Goal: Task Accomplishment & Management: Complete application form

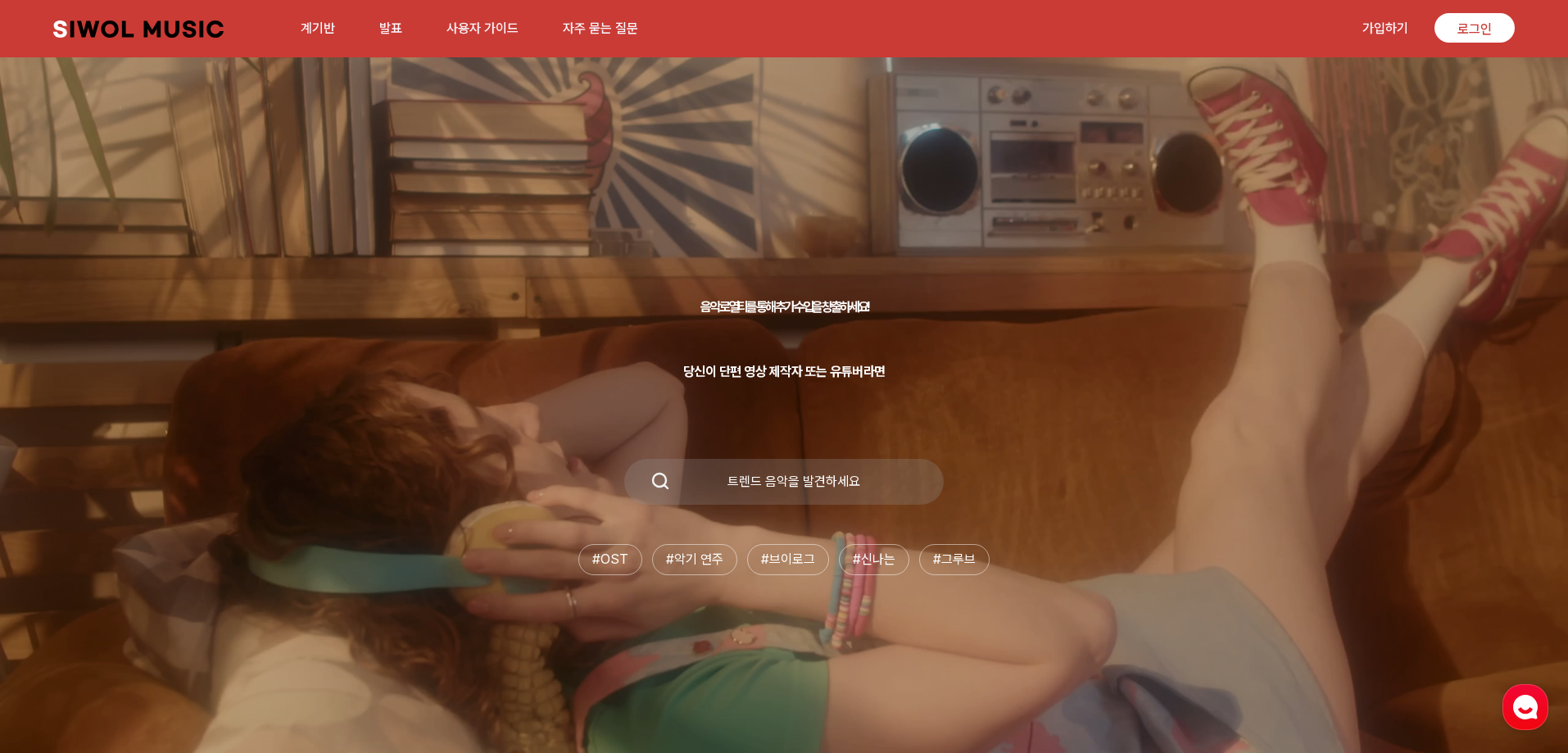
click at [968, 360] on div "음악 로열티를 통해 추가 수입을 창출하세요! 당신이 단편 영상 제작자 또는 유튜버라면 트렌드 음악을 발견하세요 # OST # 악기 연주 # 브…" at bounding box center [784, 415] width 1568 height 676
click at [1386, 33] on font "가입하기" at bounding box center [1385, 28] width 46 height 16
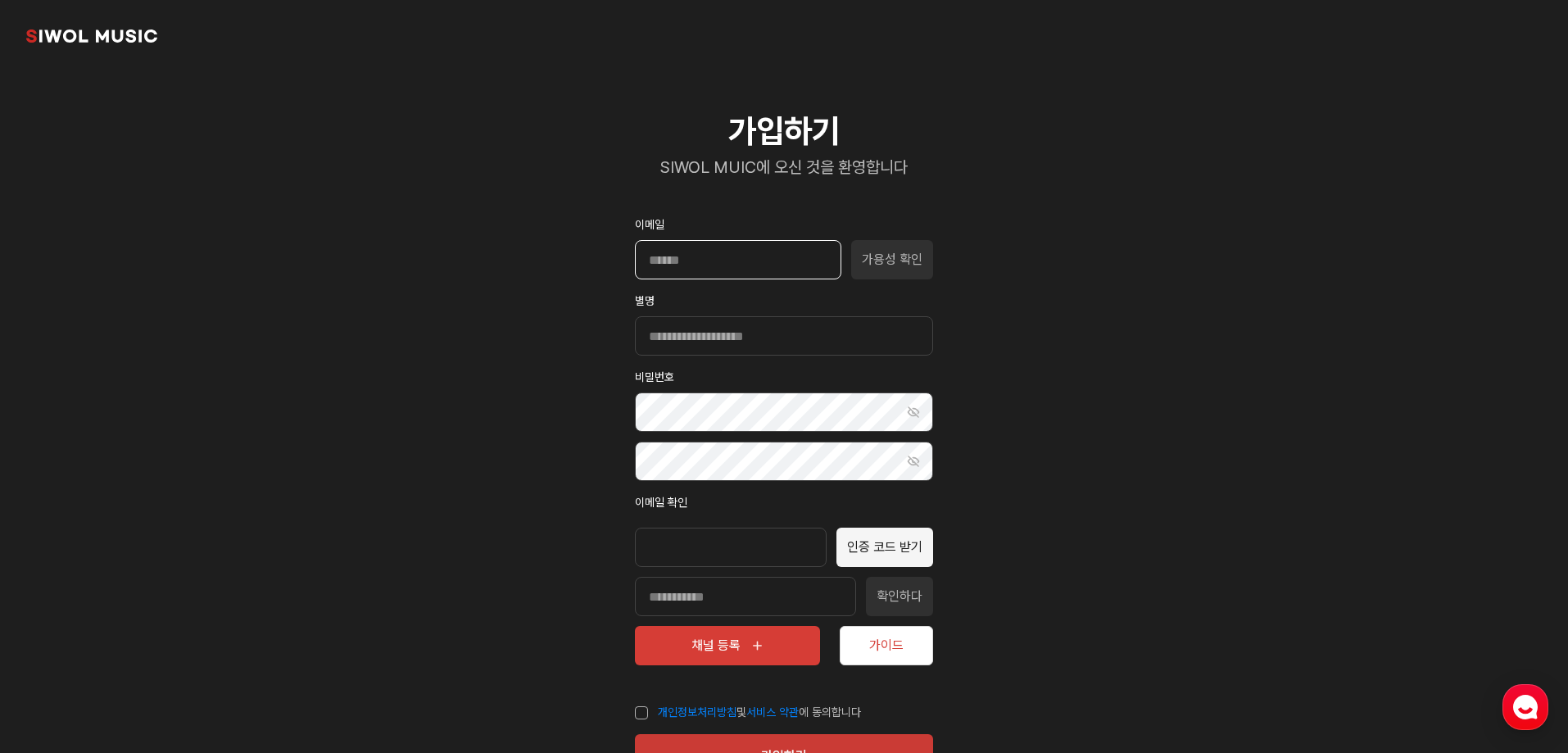
click at [760, 260] on input "이메일" at bounding box center [738, 260] width 207 height 40
type input "**********"
click at [742, 338] on input "별명" at bounding box center [784, 336] width 298 height 40
drag, startPoint x: 792, startPoint y: 336, endPoint x: 581, endPoint y: 353, distance: 211.7
click at [593, 352] on section "**********" at bounding box center [784, 409] width 1568 height 818
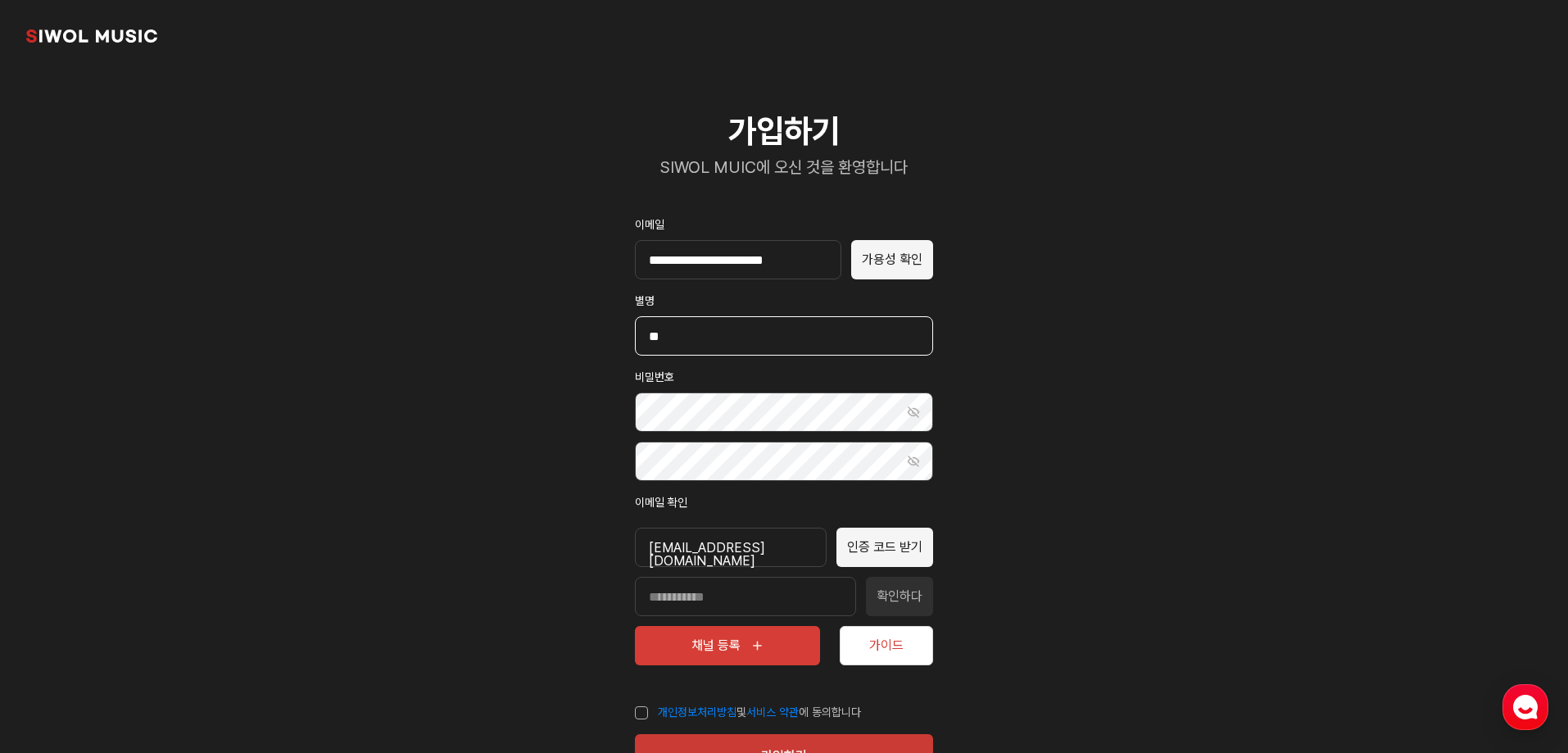
type input "*"
type input "****"
click at [927, 417] on button "비밀번호 표시" at bounding box center [913, 412] width 40 height 40
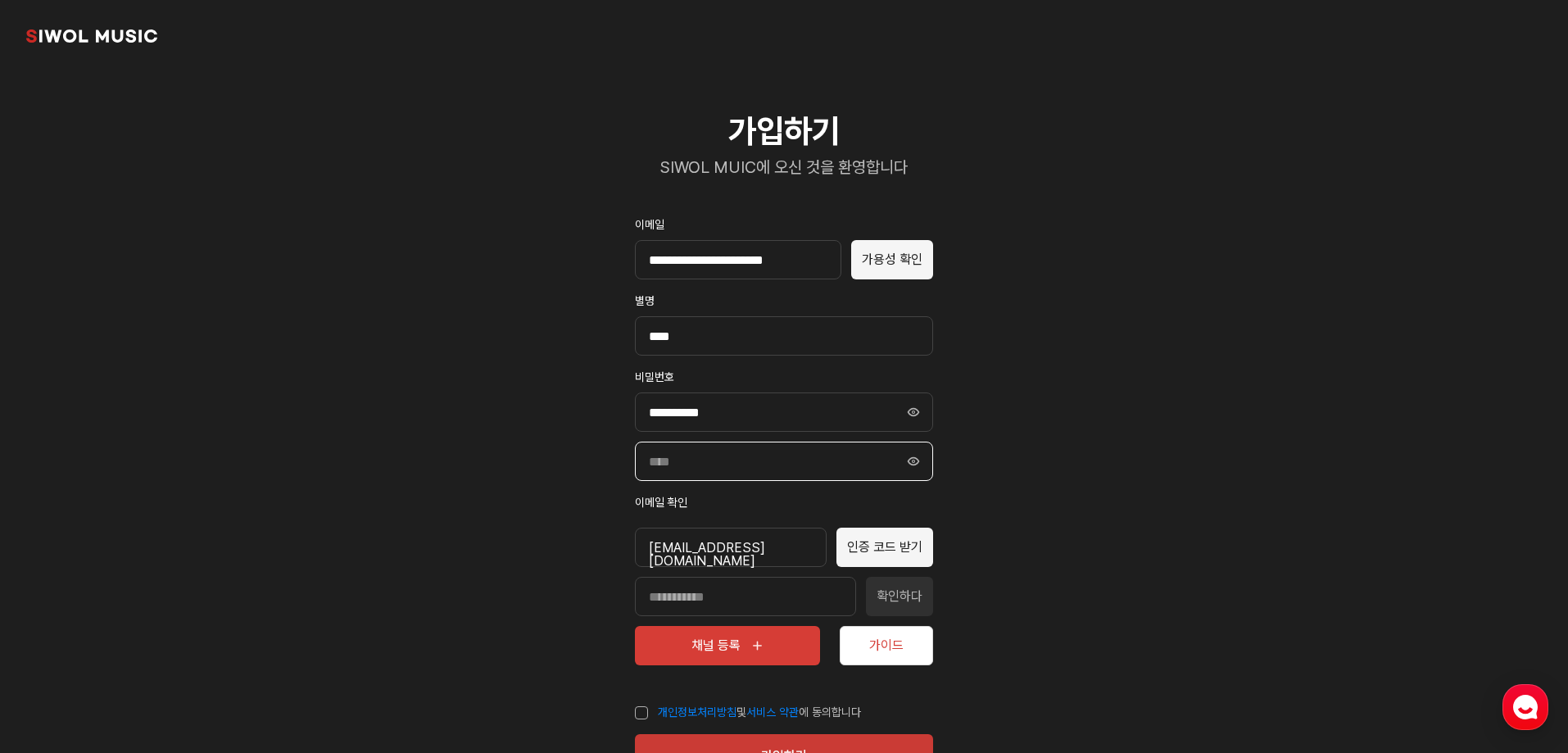
click at [759, 471] on input "비밀번호 확인" at bounding box center [784, 461] width 298 height 40
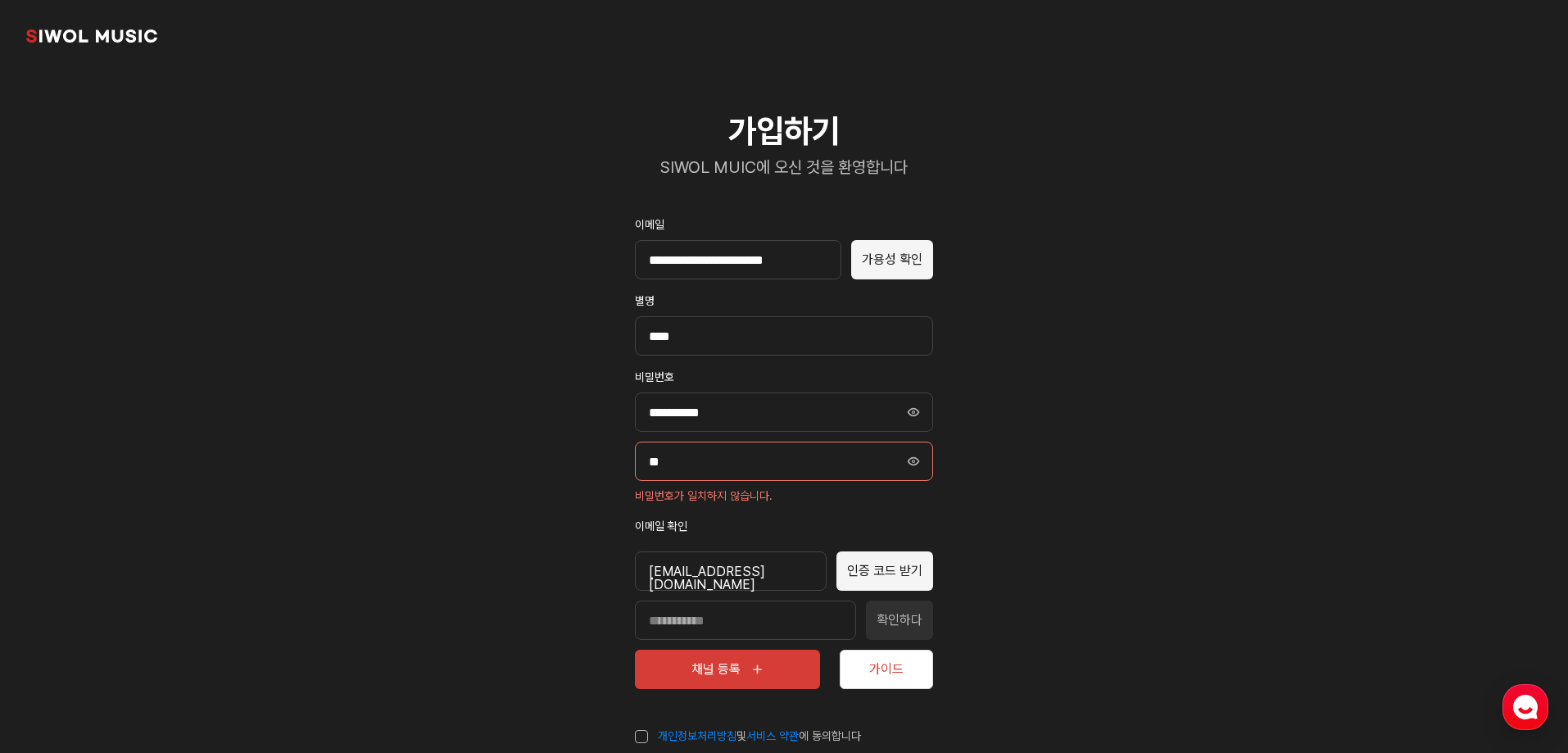
type input "*"
type input "**********"
click at [874, 571] on font "인증 코드 받기" at bounding box center [885, 571] width 76 height 16
click at [894, 576] on font "인증 코드 받기" at bounding box center [885, 571] width 76 height 16
click at [890, 583] on button "인증 코드 받기" at bounding box center [885, 571] width 97 height 40
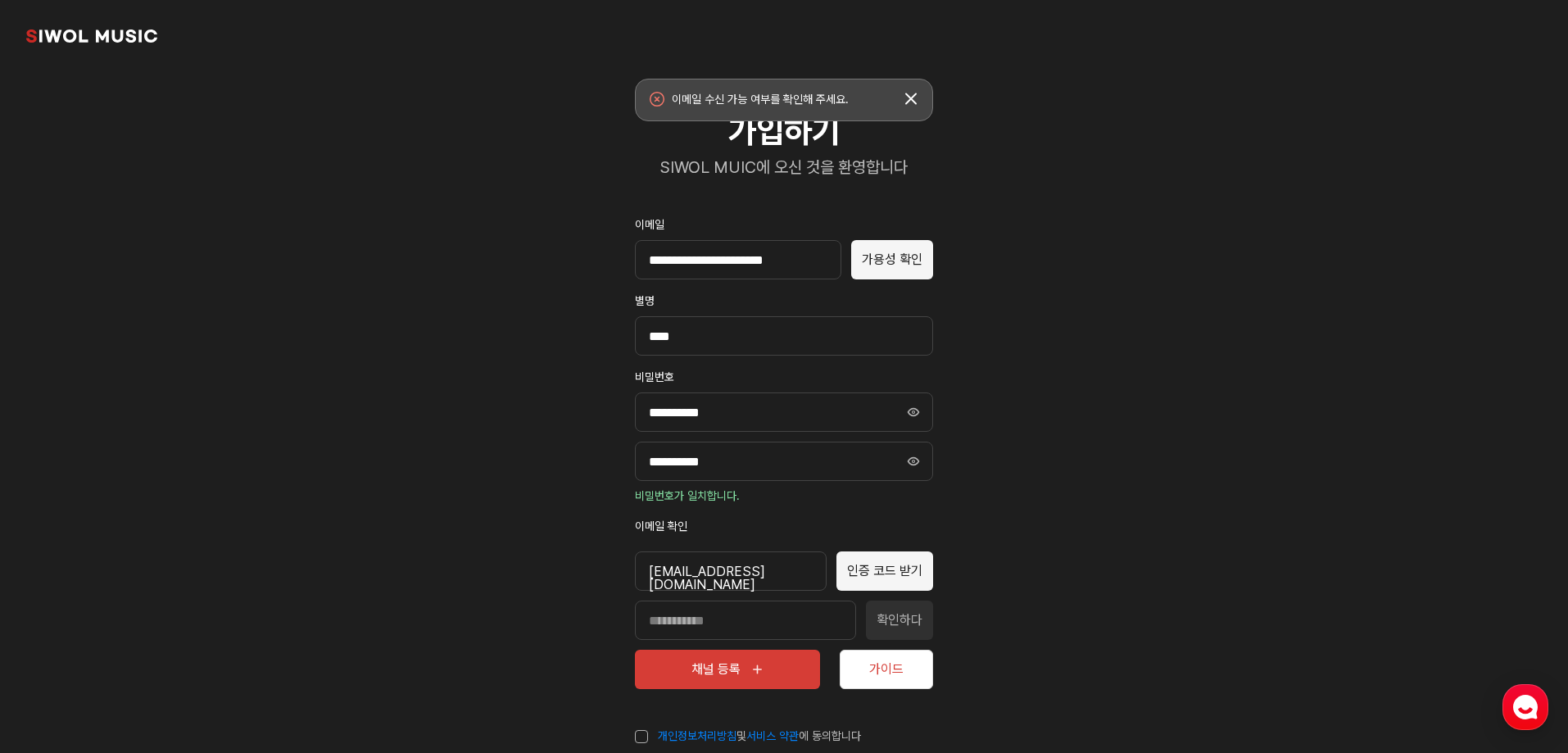
click at [910, 97] on button "토스트창 닫기" at bounding box center [911, 99] width 30 height 30
click at [881, 266] on font "가용성 확인" at bounding box center [892, 260] width 61 height 16
click at [915, 99] on button "토스트창 닫기" at bounding box center [911, 99] width 30 height 30
click at [880, 581] on button "인증 코드 받기" at bounding box center [885, 571] width 97 height 40
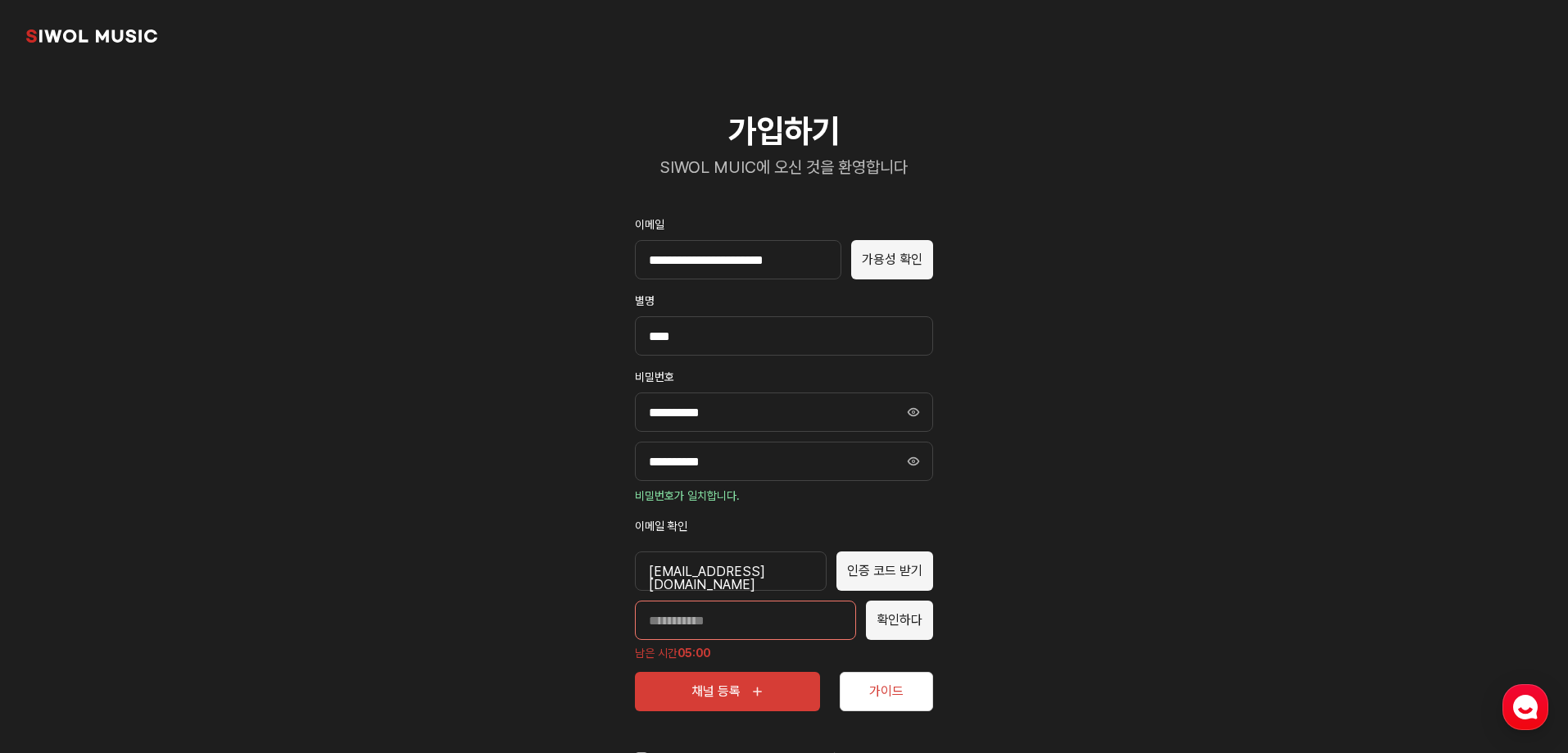
click at [682, 624] on input "인증코드를 입력하세요" at bounding box center [746, 620] width 222 height 40
click at [898, 628] on button "확인하다" at bounding box center [900, 620] width 67 height 40
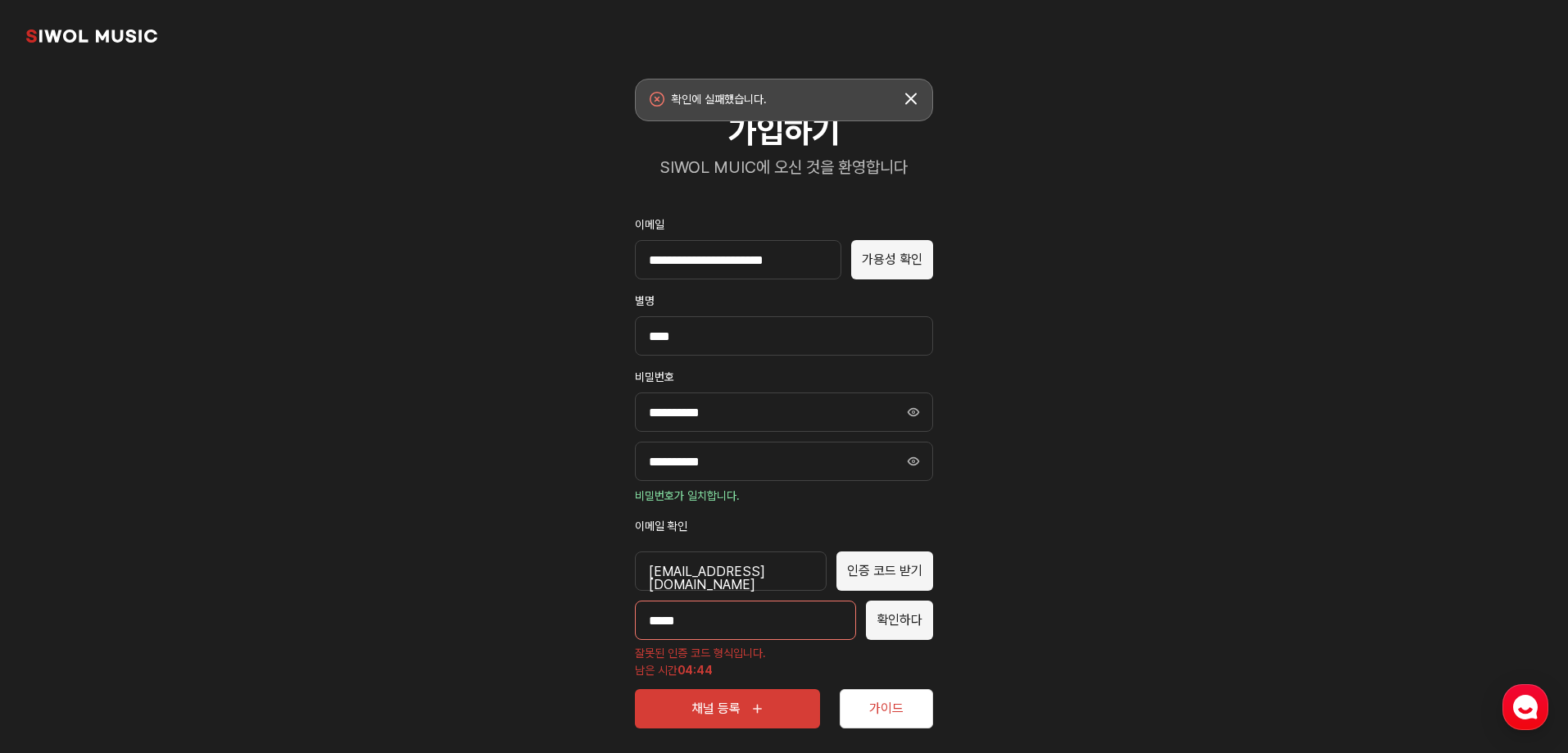
click at [696, 619] on input "*****" at bounding box center [746, 620] width 222 height 40
type input "*****"
click at [877, 616] on font "확인하다" at bounding box center [900, 620] width 46 height 16
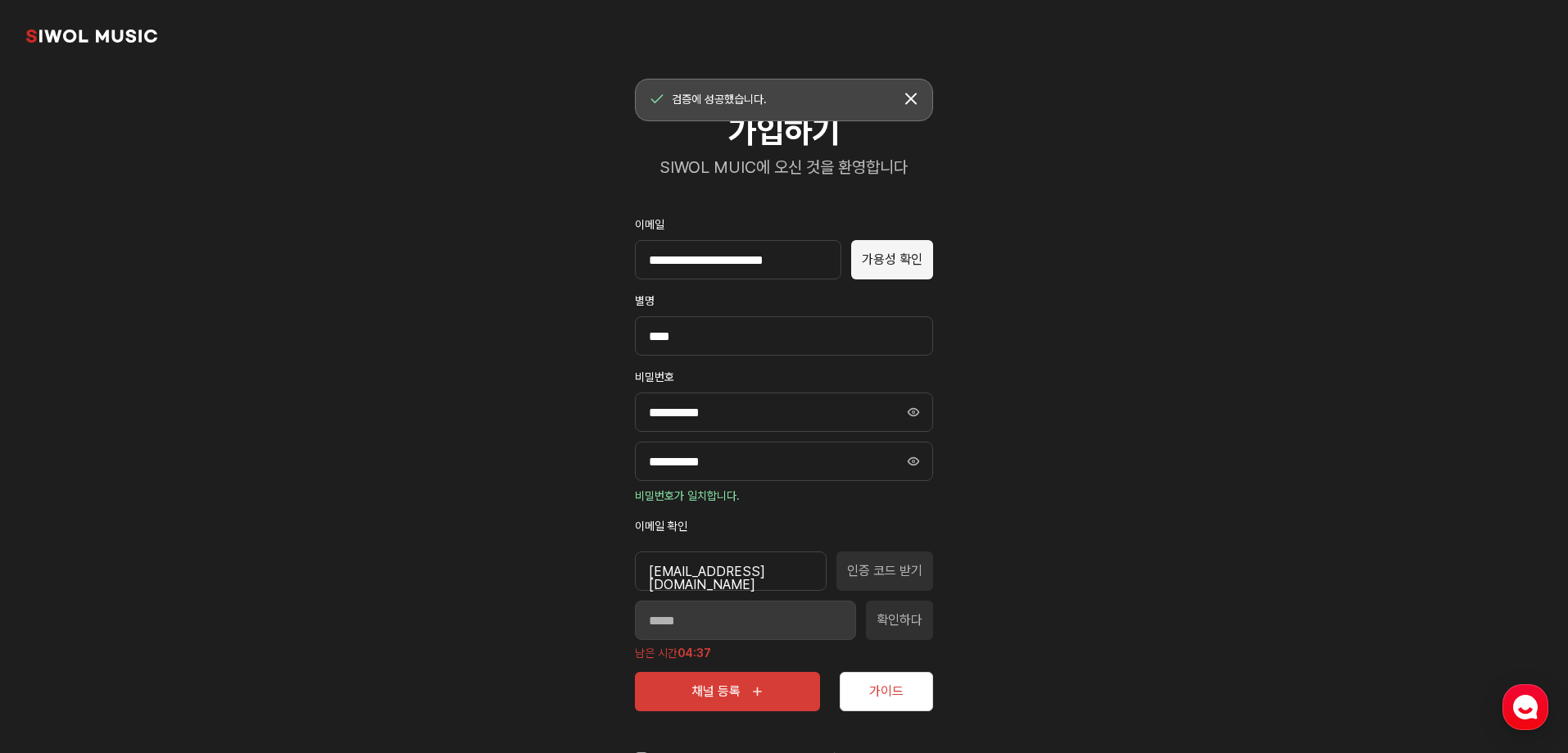
click at [756, 685] on icon "submit" at bounding box center [756, 691] width 13 height 13
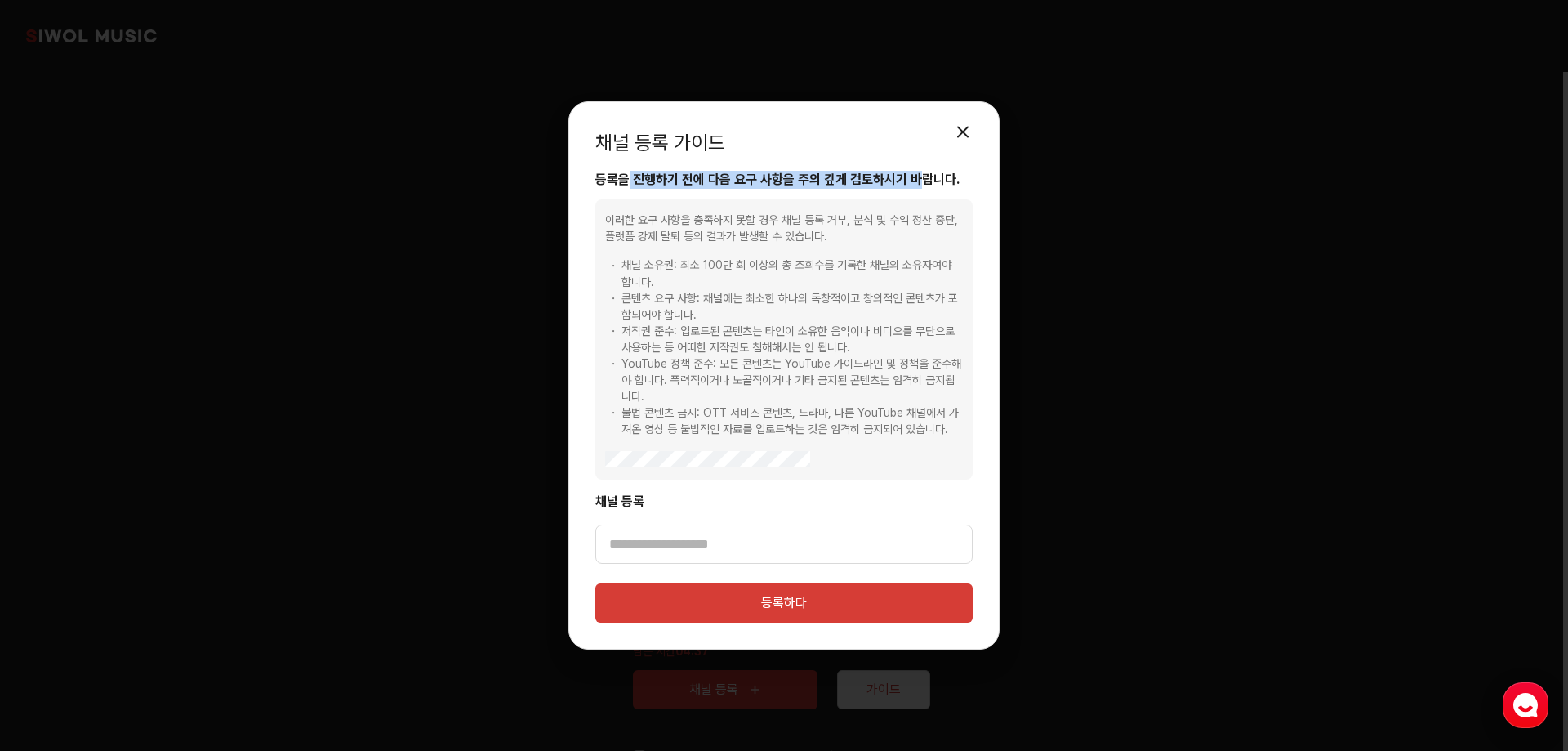
drag, startPoint x: 625, startPoint y: 183, endPoint x: 912, endPoint y: 190, distance: 287.1
click at [912, 178] on font "등록을 진행하기 전에 다음 요구 사항을 주의 깊게 검토하시기 바랍니다." at bounding box center [777, 180] width 364 height 16
click at [753, 542] on input "채널 등록" at bounding box center [784, 544] width 377 height 39
click at [687, 539] on input "채널 등록" at bounding box center [784, 544] width 377 height 39
paste input "**********"
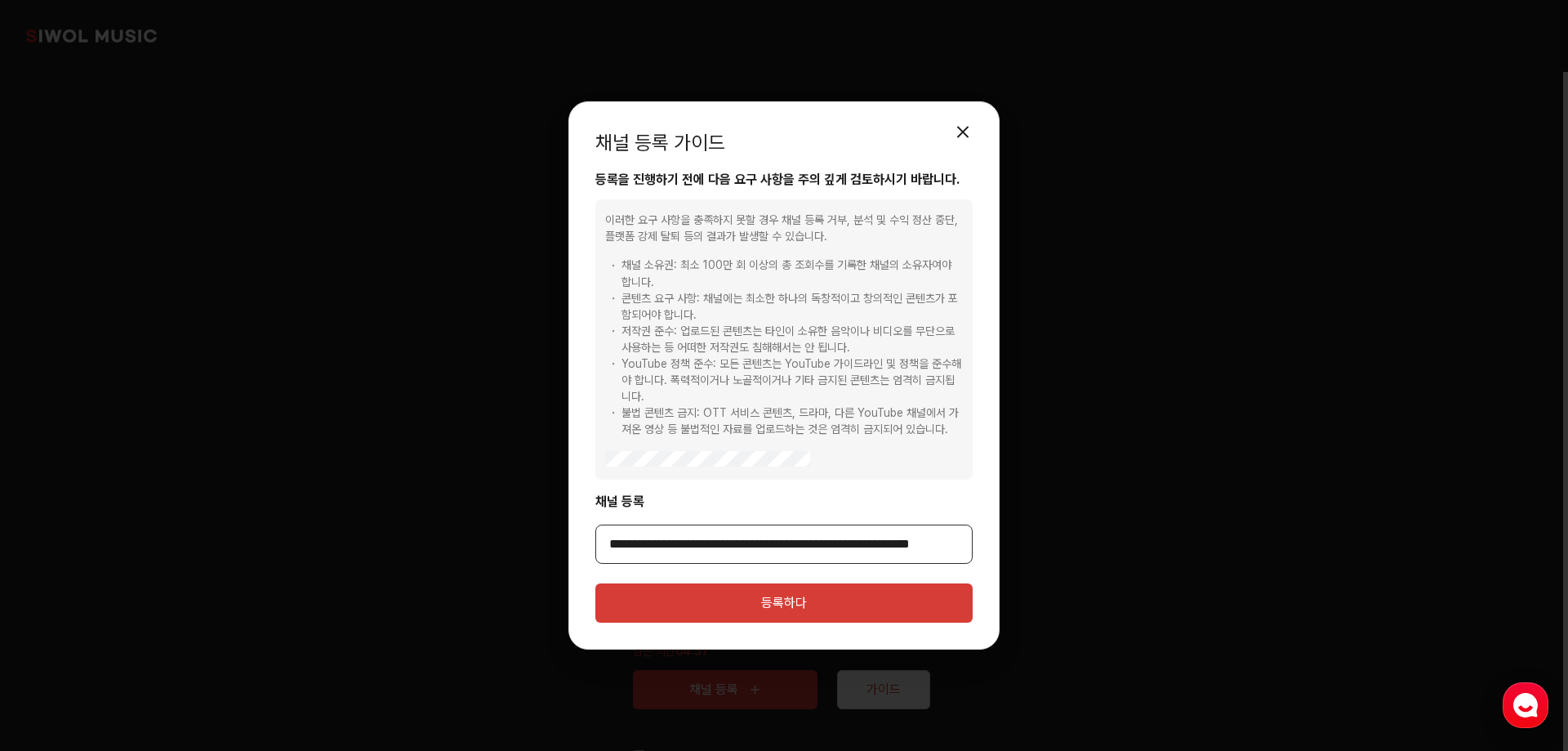
scroll to position [0, 175]
type input "**********"
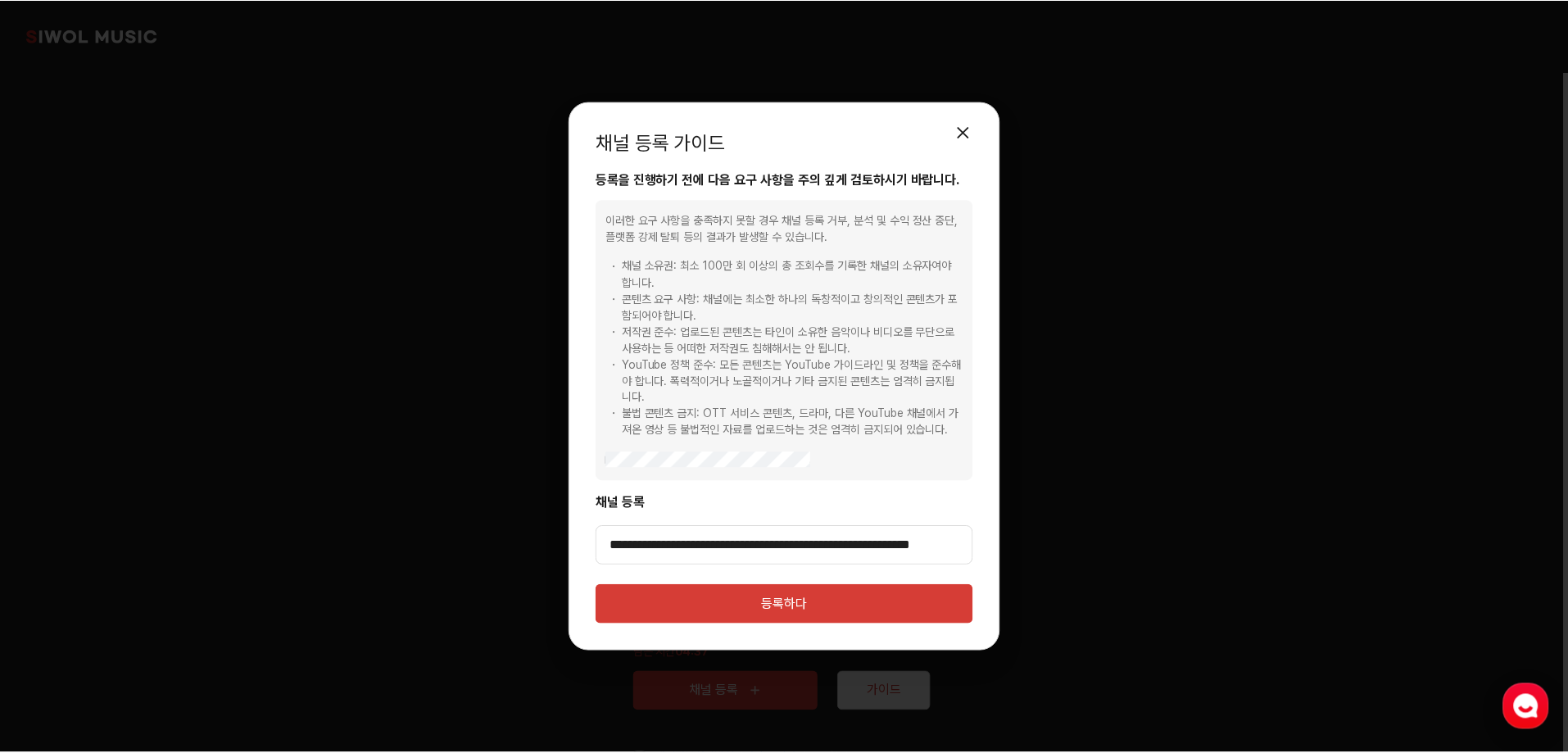
scroll to position [0, 0]
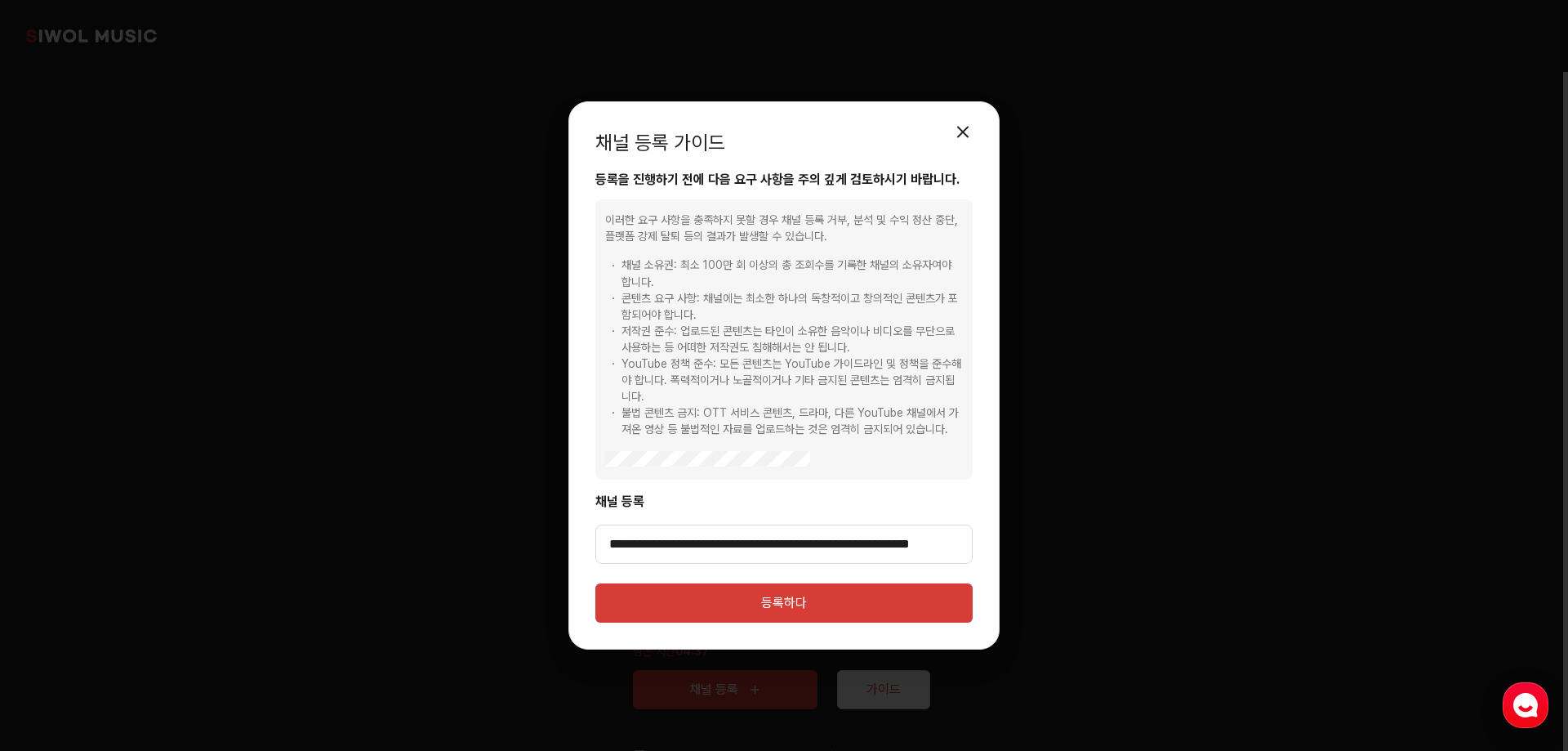
click at [737, 592] on button "등록하다" at bounding box center [784, 603] width 377 height 39
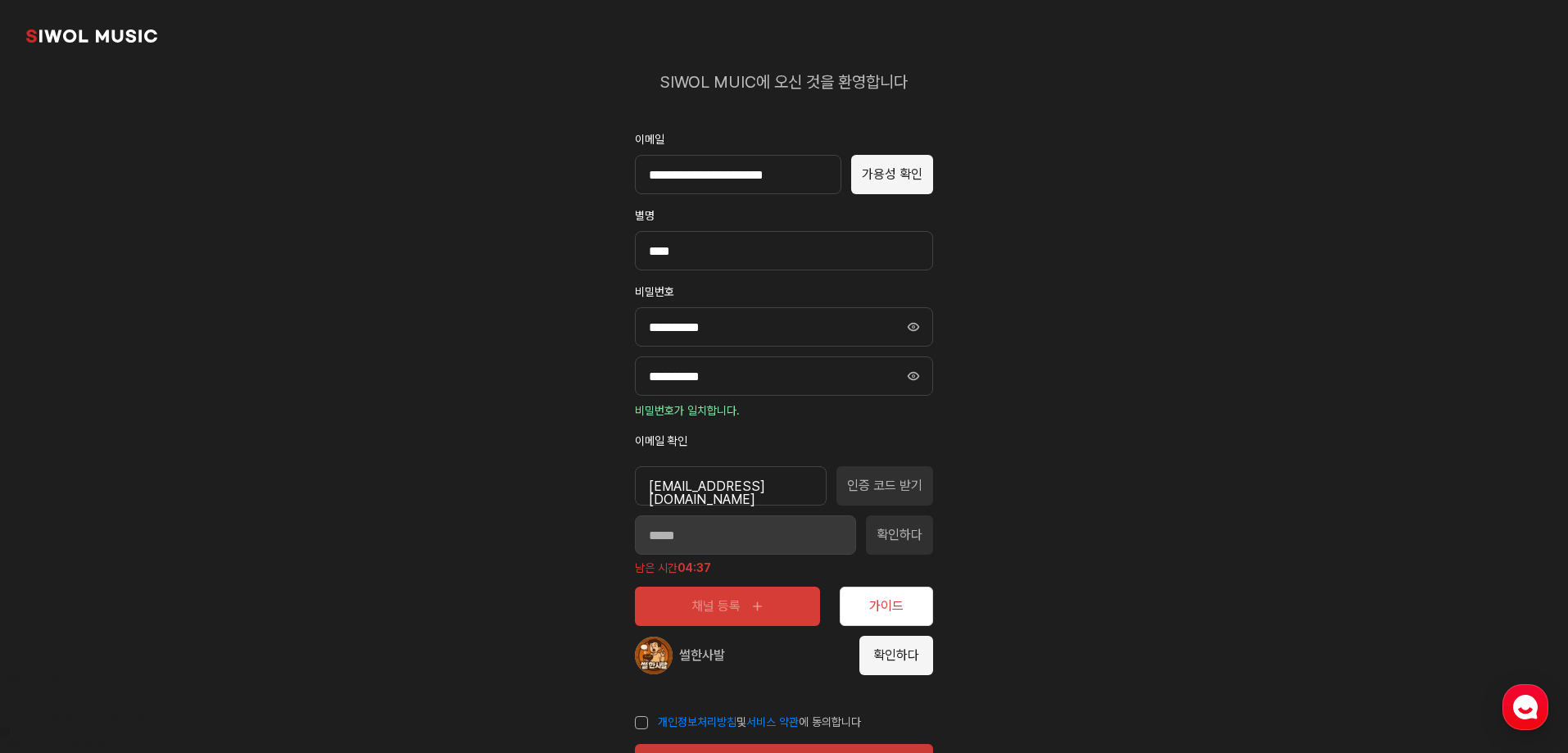
scroll to position [160, 0]
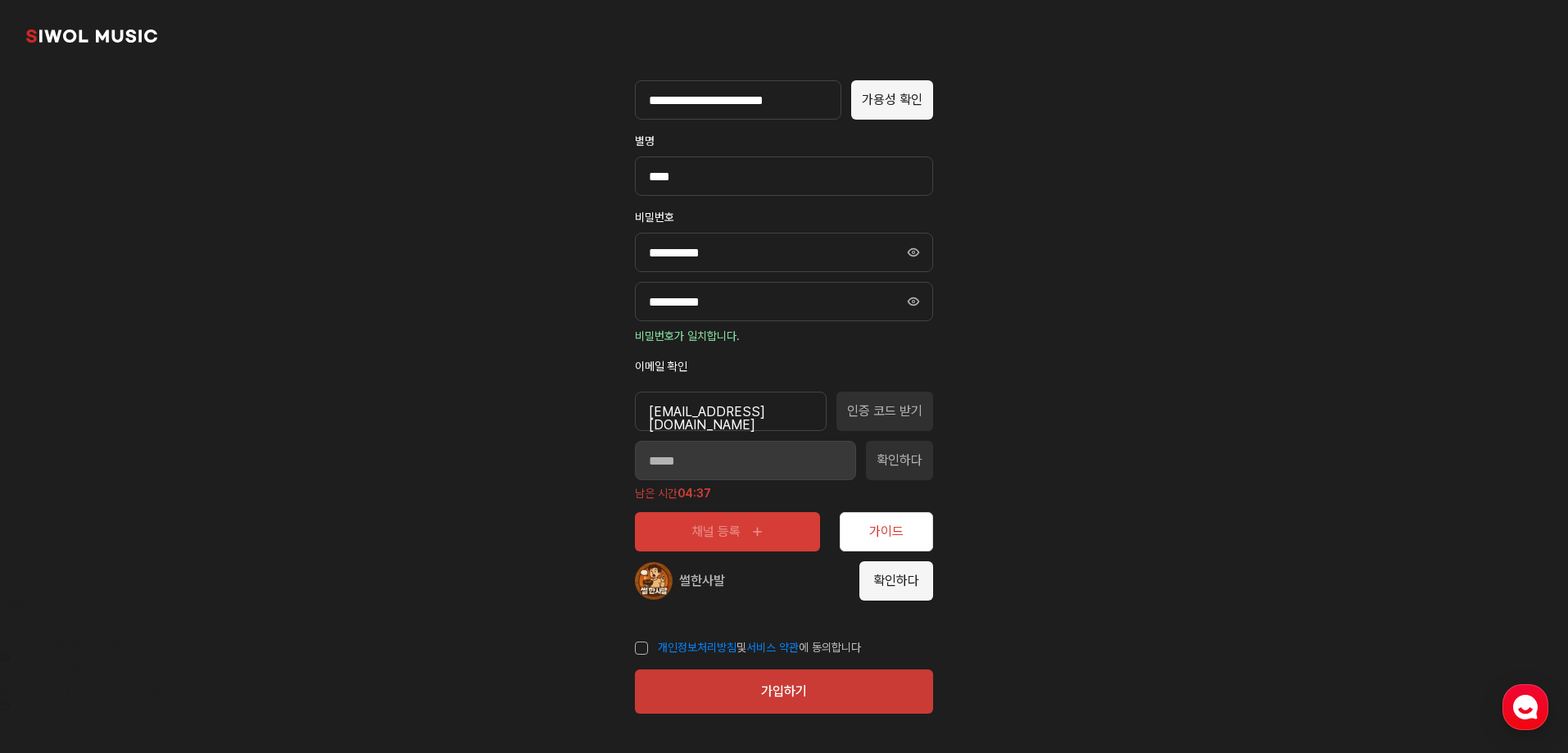
drag, startPoint x: 886, startPoint y: 588, endPoint x: 734, endPoint y: 641, distance: 161.0
click at [761, 639] on div "**********" at bounding box center [784, 333] width 376 height 841
click at [639, 652] on label "개인정보처리방침 및 서비스 약관 에 동의합니다" at bounding box center [748, 648] width 226 height 17
click at [874, 586] on font "확인하다" at bounding box center [896, 581] width 46 height 16
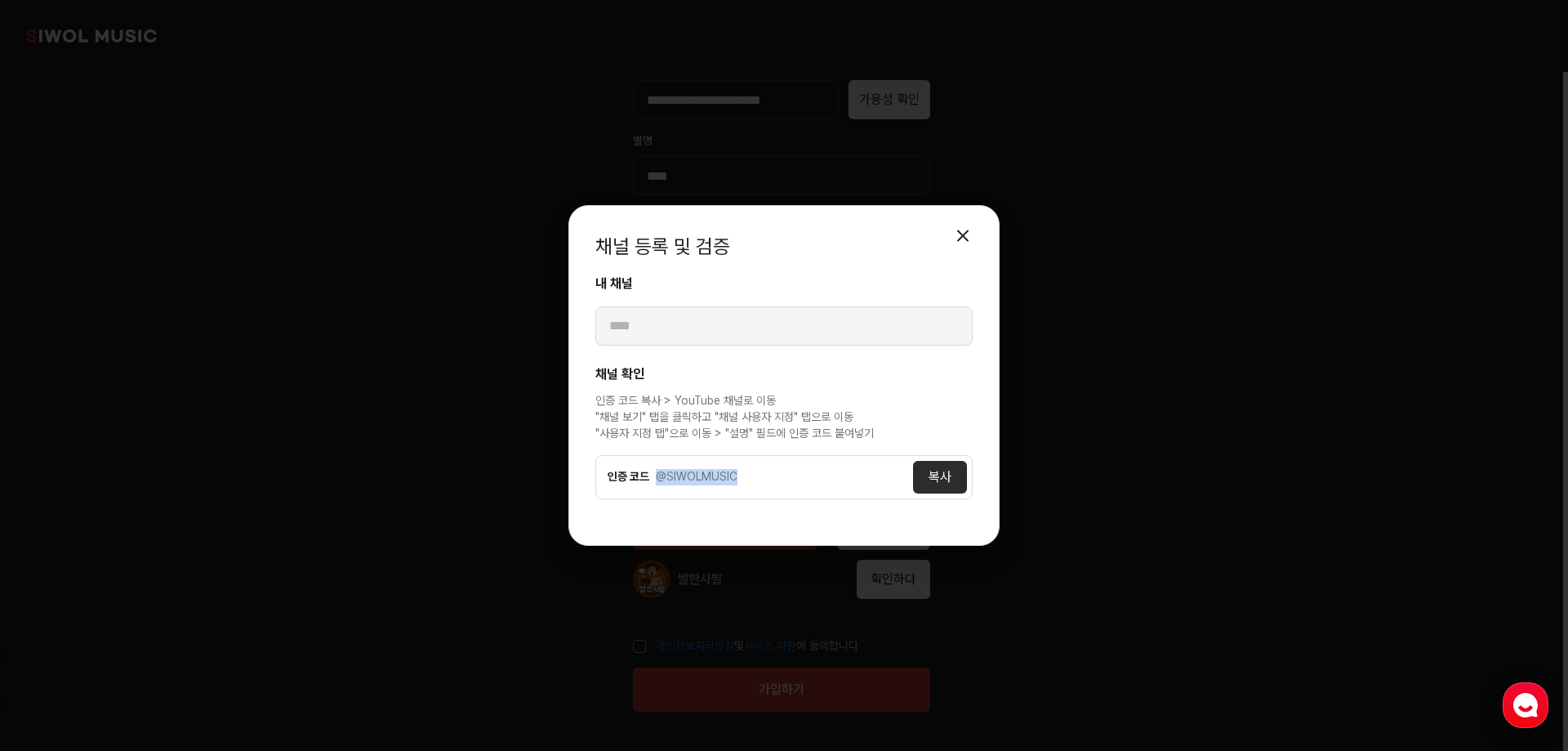
drag, startPoint x: 743, startPoint y: 475, endPoint x: 658, endPoint y: 483, distance: 85.4
click at [658, 483] on div "@SIWOLMUSIC" at bounding box center [784, 477] width 257 height 17
click at [929, 477] on font "복사" at bounding box center [940, 477] width 23 height 16
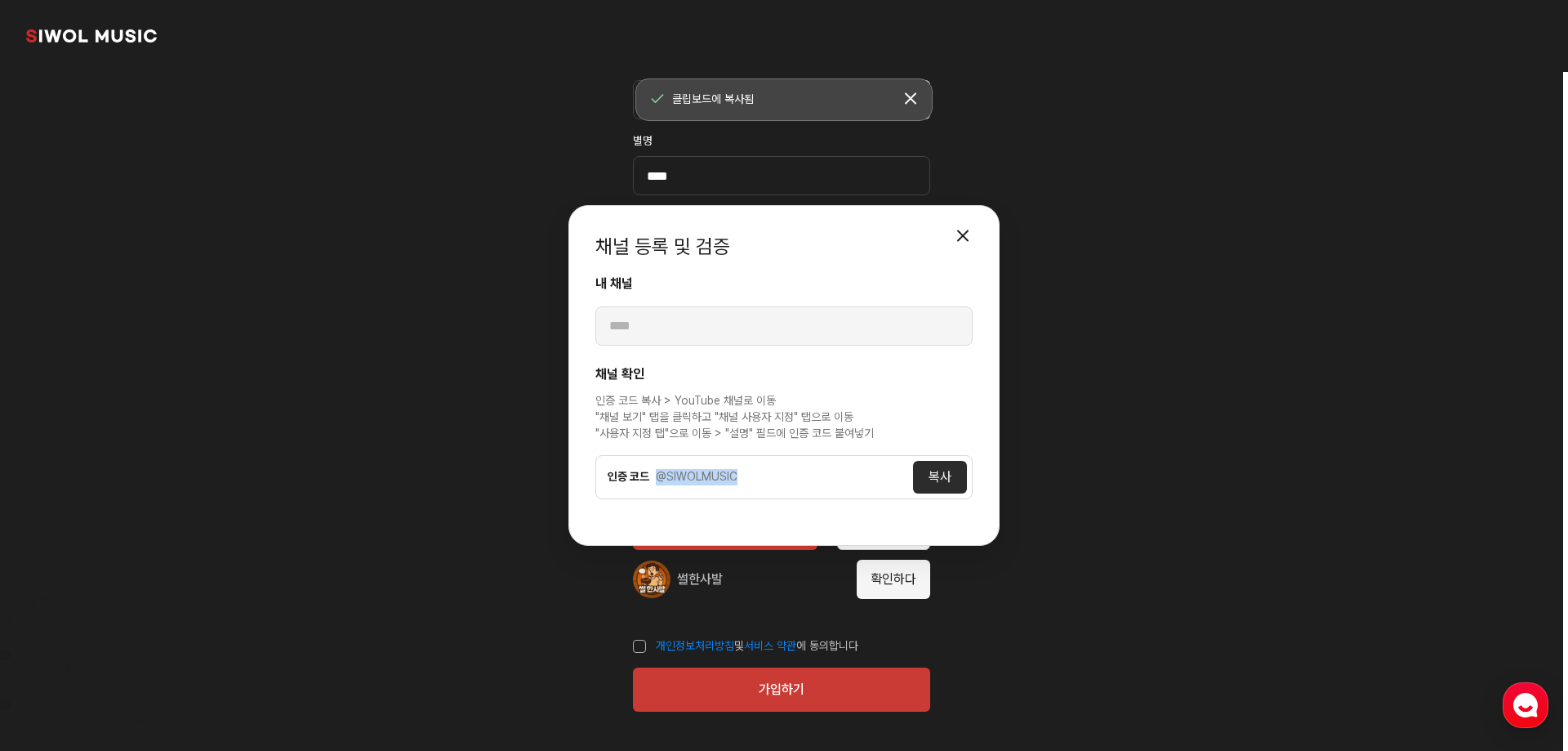
click at [929, 477] on font "복사" at bounding box center [940, 477] width 23 height 16
click at [963, 240] on button "모달 닫기" at bounding box center [963, 235] width 32 height 32
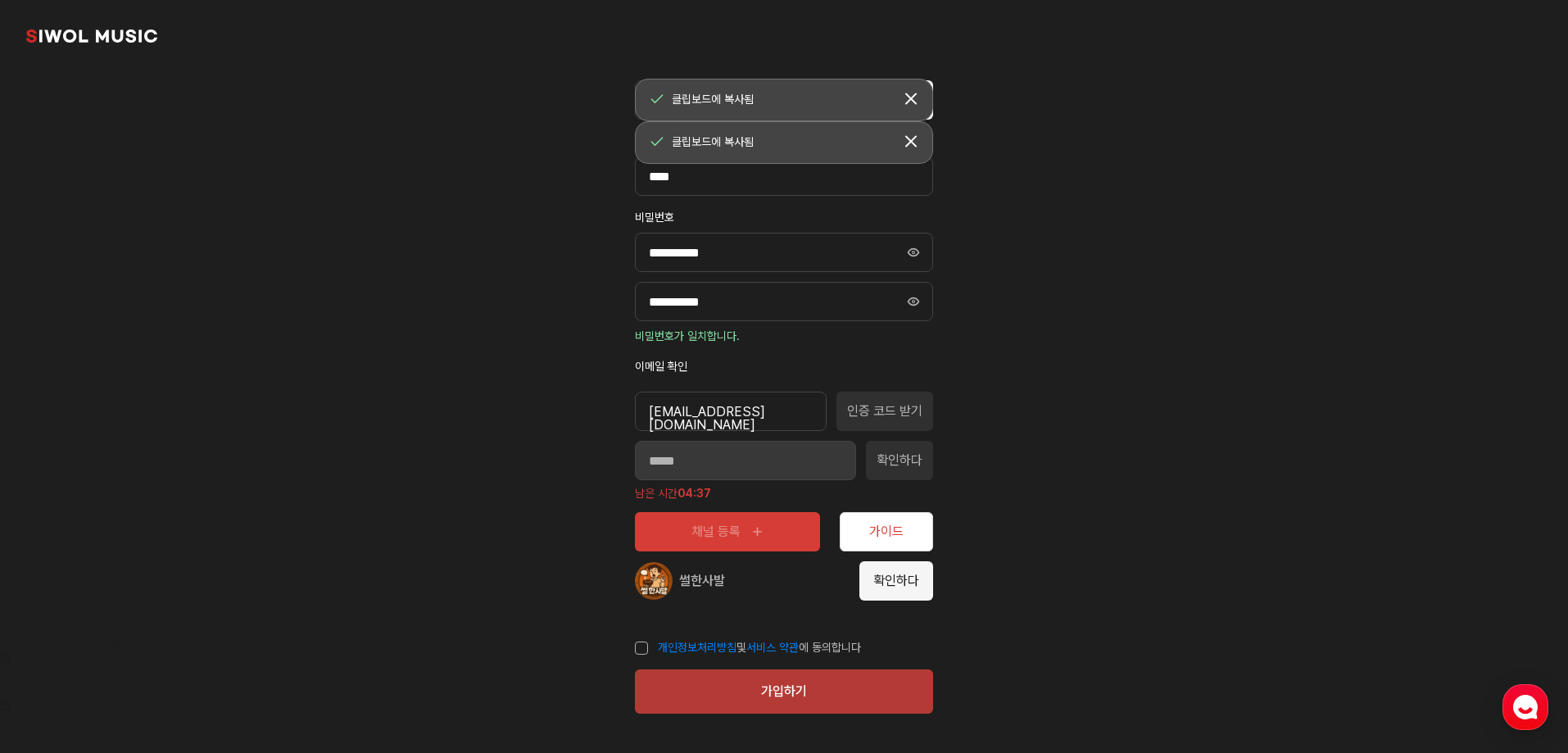
click at [769, 684] on font "가입하기" at bounding box center [784, 691] width 46 height 16
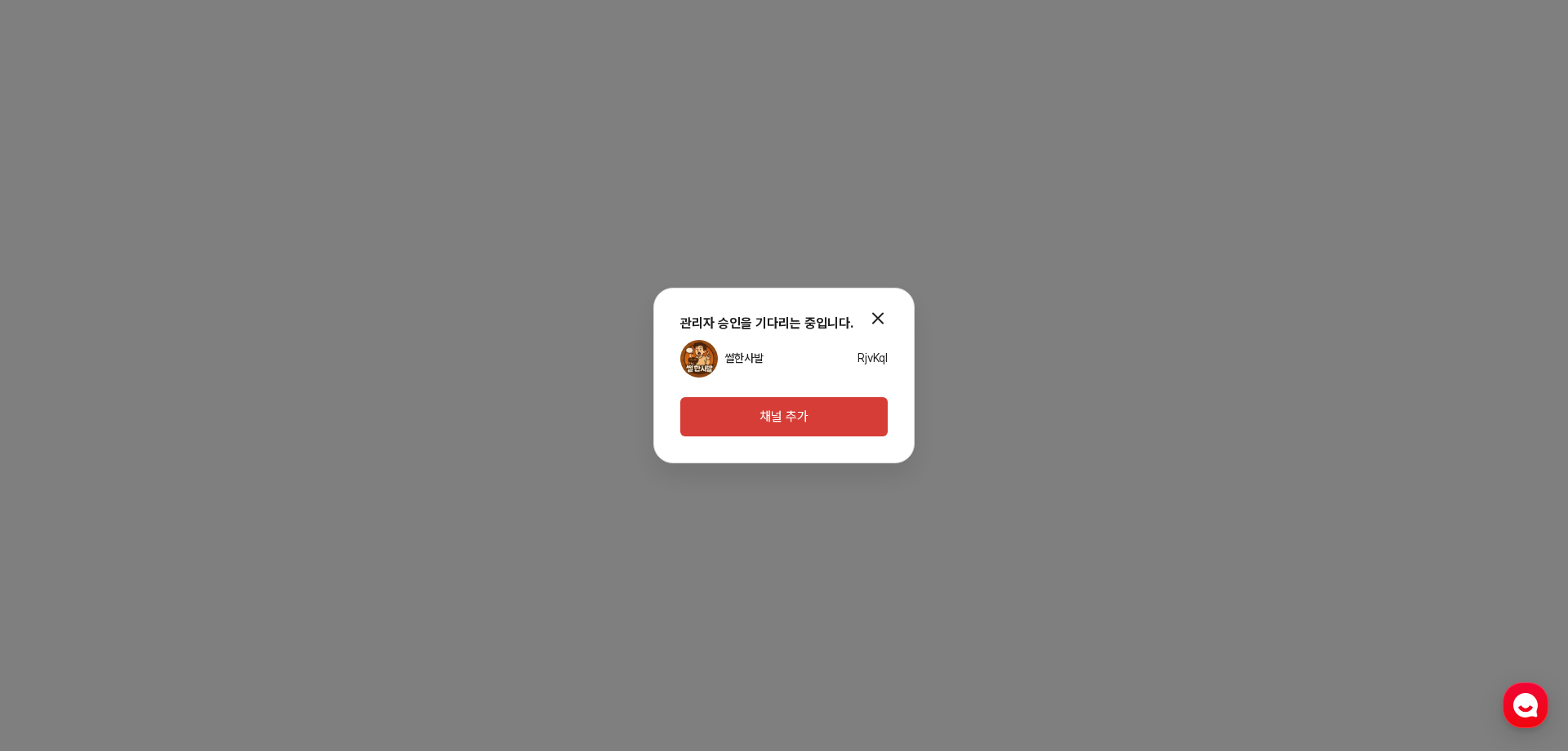
click at [773, 418] on font "채널 추가" at bounding box center [784, 417] width 49 height 16
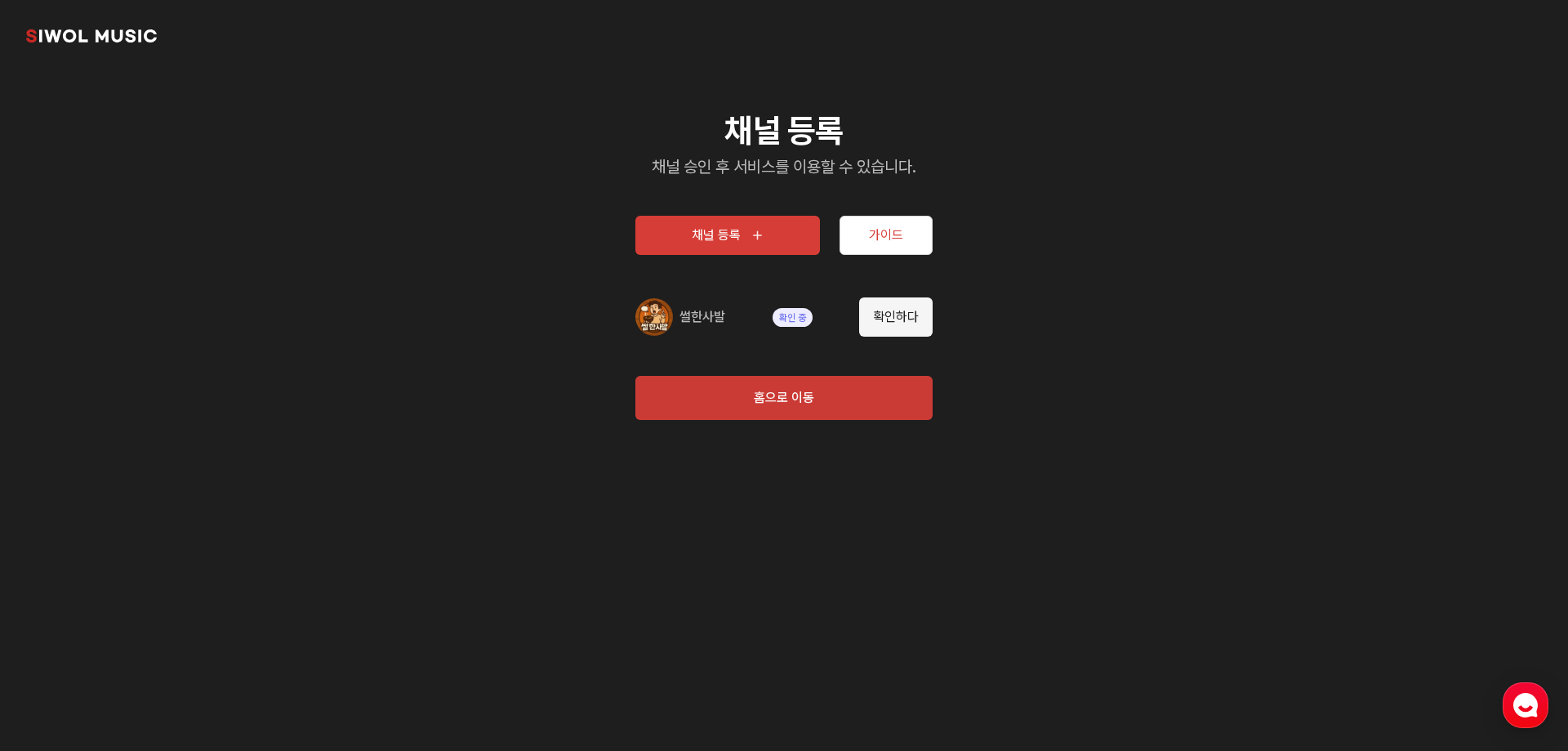
click at [745, 236] on button "채널 등록" at bounding box center [728, 235] width 185 height 39
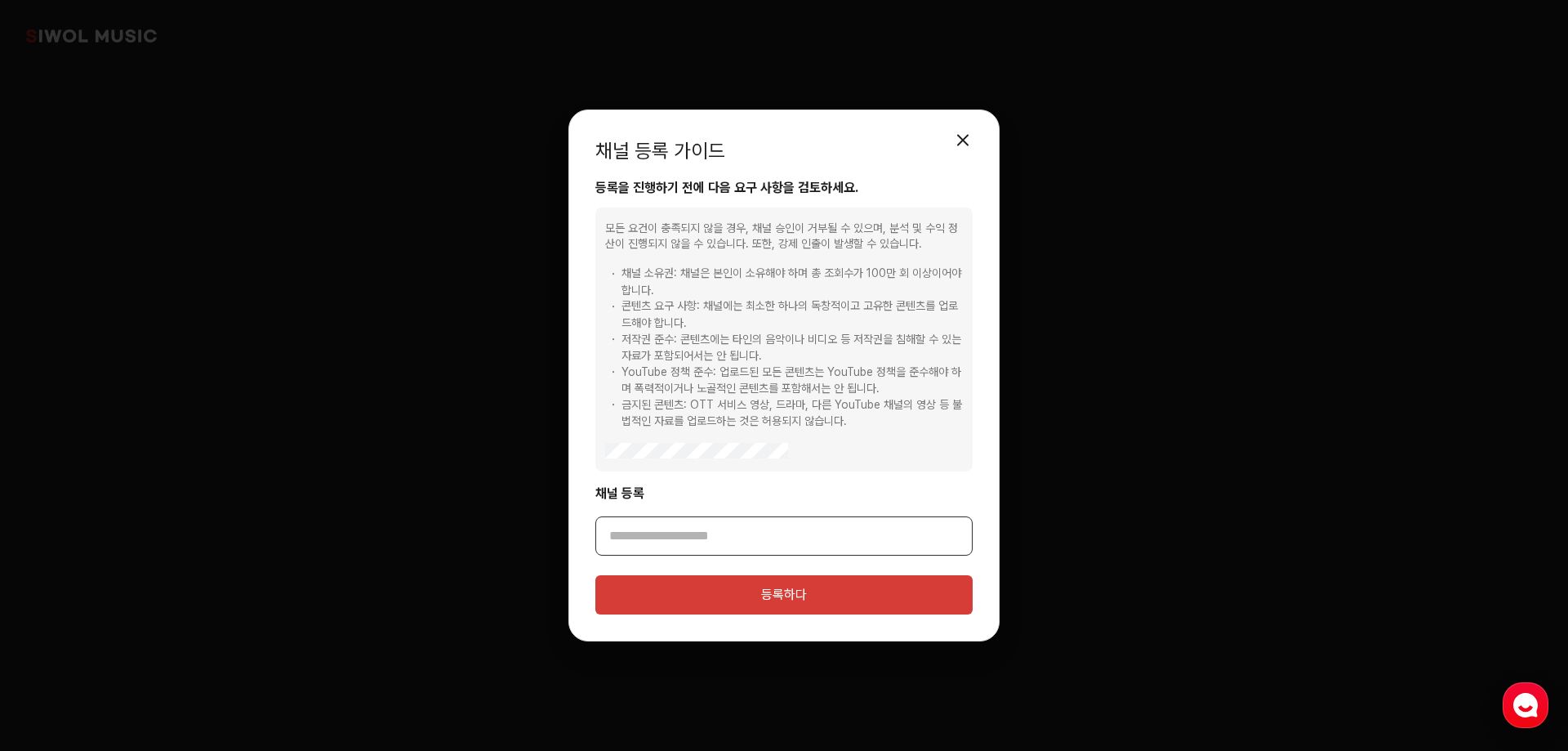
click at [644, 536] on input "채널 등록" at bounding box center [784, 536] width 377 height 39
paste input "**********"
type input "**********"
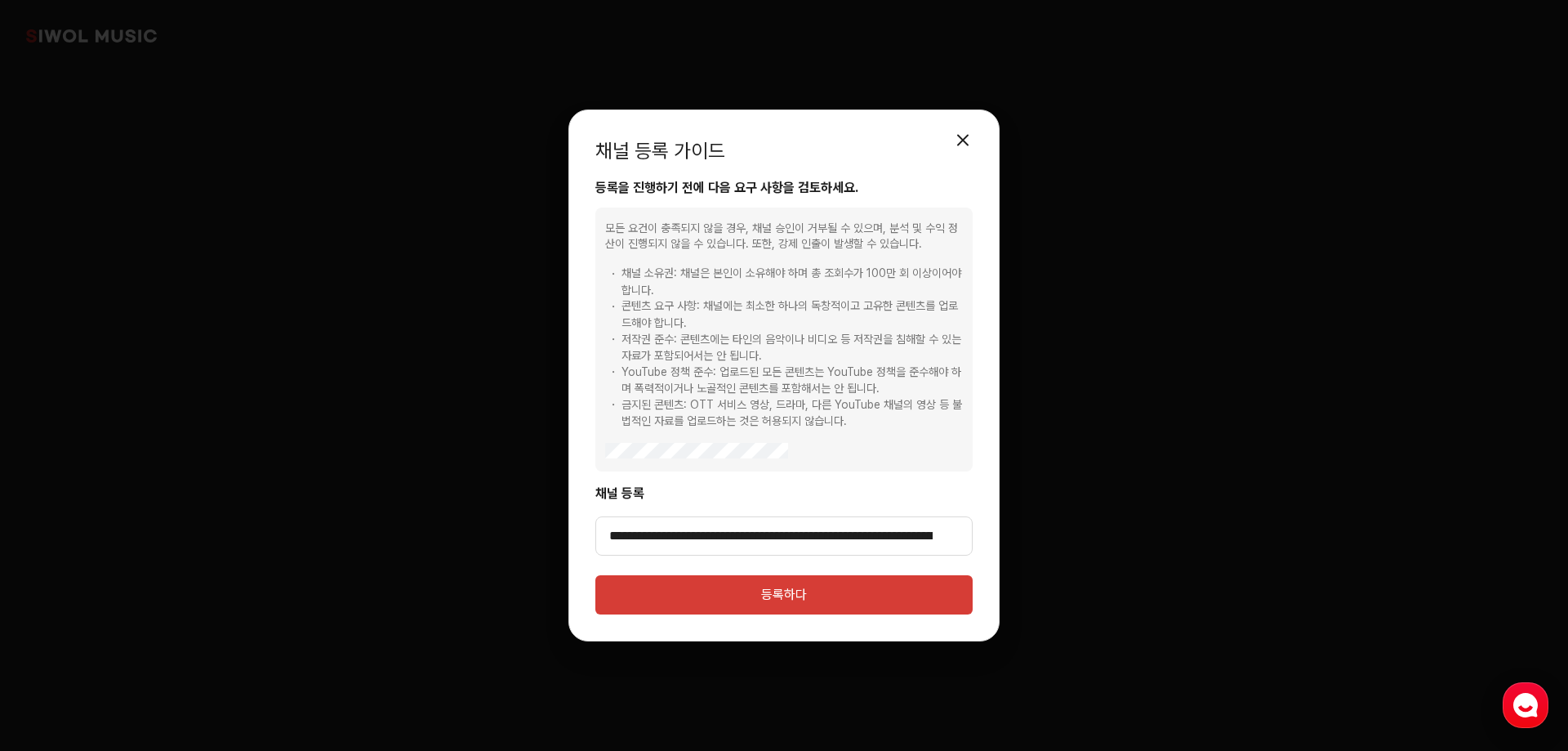
click at [776, 594] on font "등록하다" at bounding box center [784, 595] width 46 height 16
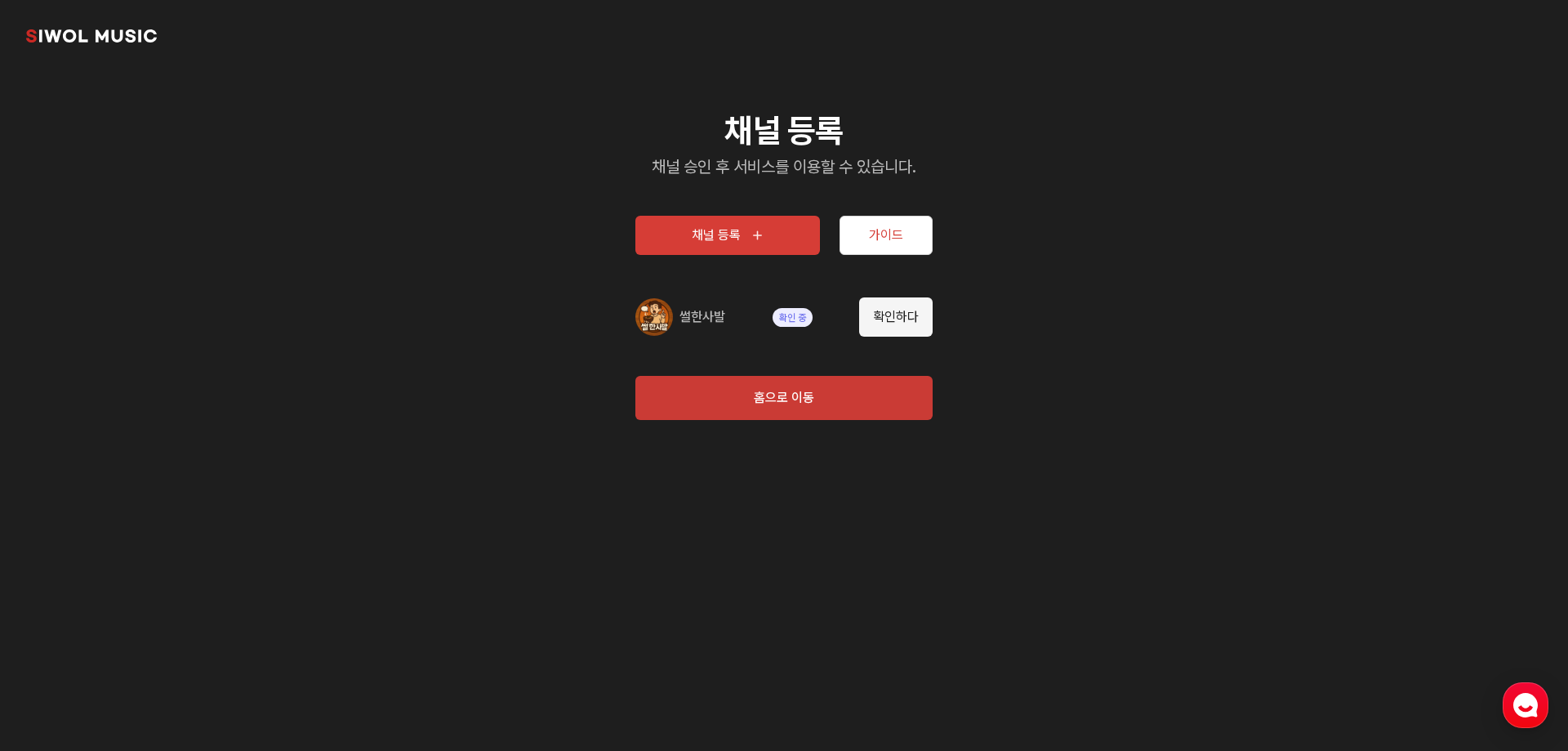
click at [745, 223] on button "채널 등록" at bounding box center [728, 235] width 185 height 39
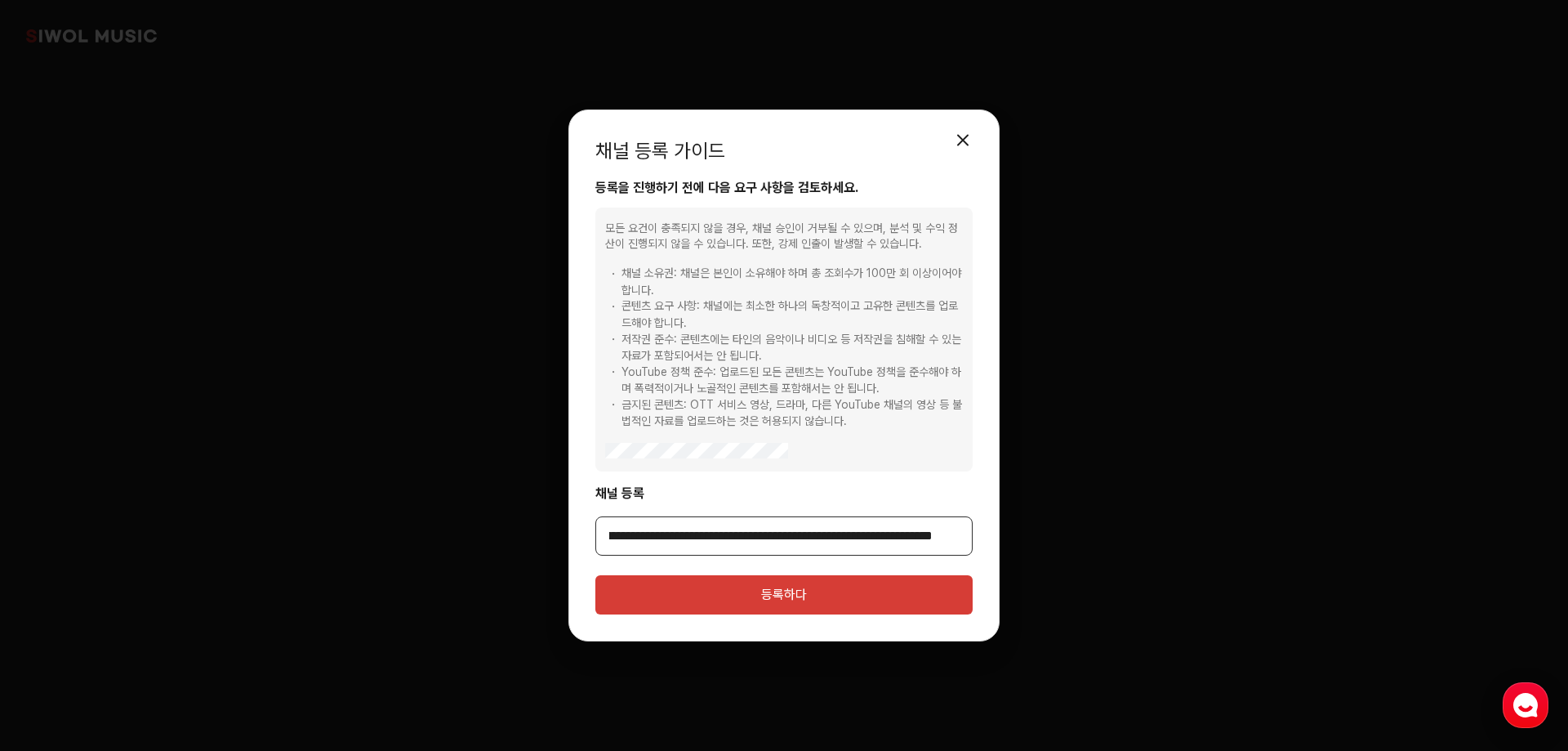
scroll to position [0, 594]
drag, startPoint x: 603, startPoint y: 534, endPoint x: 1101, endPoint y: 525, distance: 498.1
click at [1101, 525] on div "채널 등록 가이드 모달 닫기 등록을 진행하기 전에 다음 요구 사항을 검토하세요. 모든 요건이 충족되지 않을 경우, 채널 승인이 거부될 수 있으…" at bounding box center [784, 376] width 1568 height 751
click at [850, 587] on button "등록하다" at bounding box center [784, 595] width 377 height 39
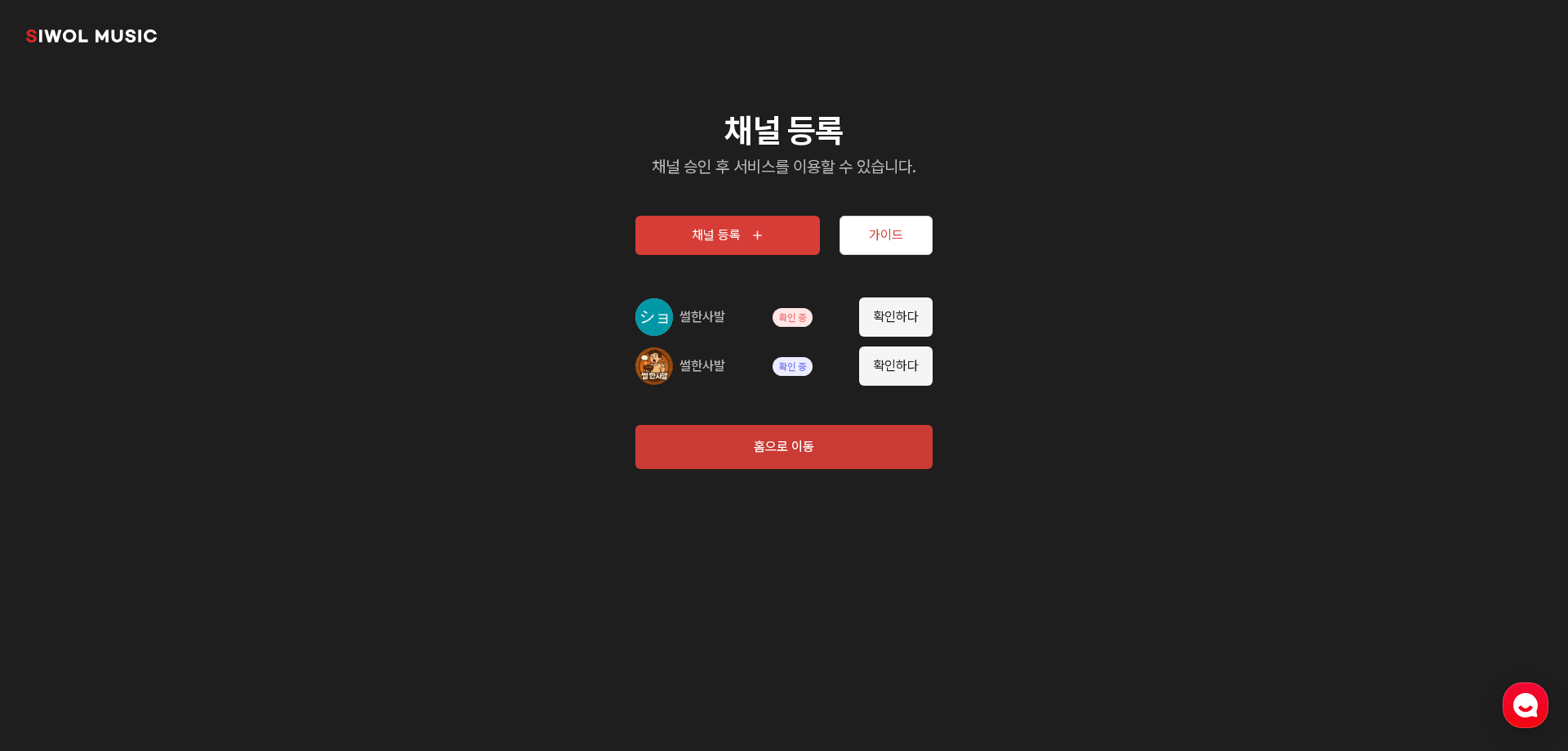
click at [873, 303] on button "확인하다" at bounding box center [896, 317] width 74 height 39
type input "**********"
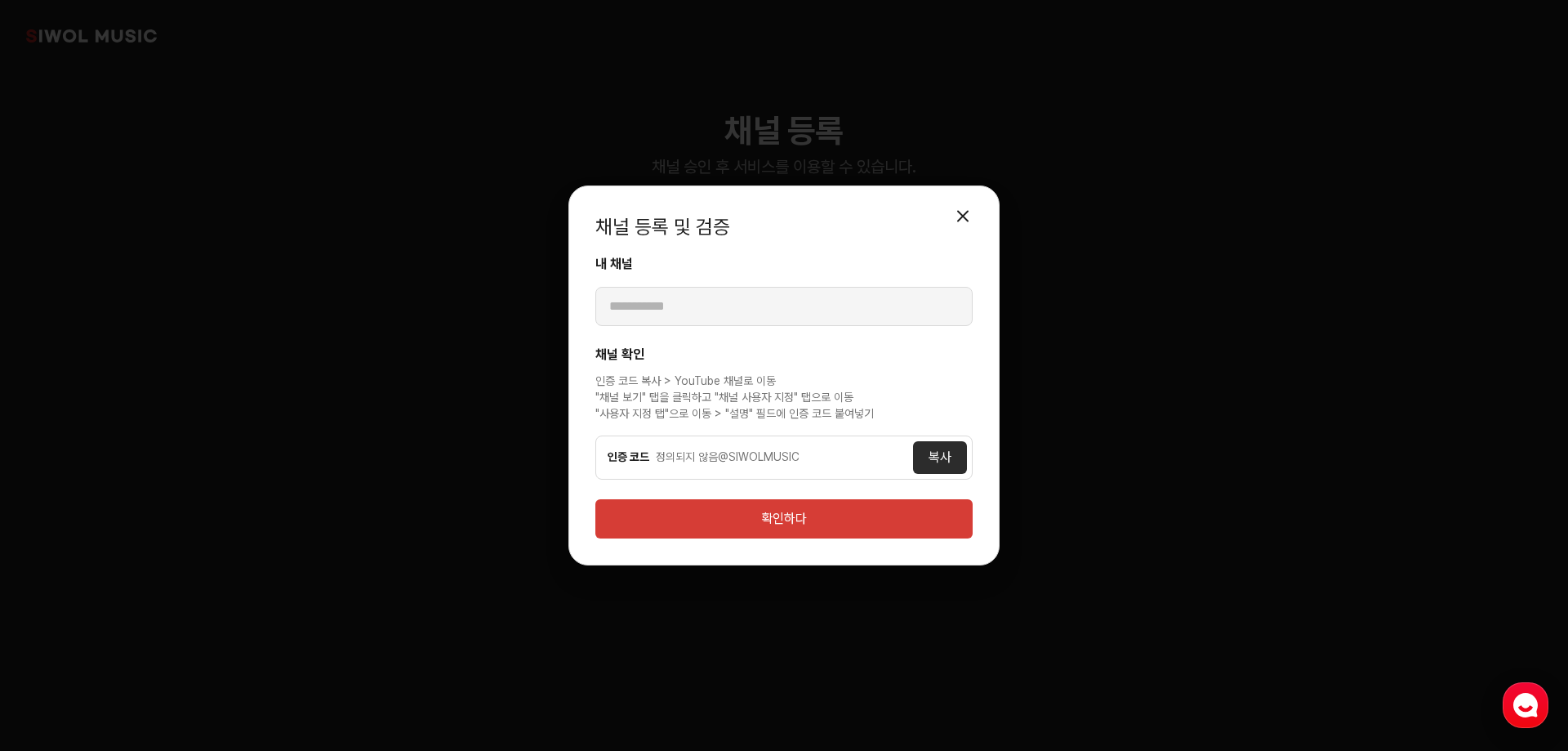
click at [780, 521] on font "확인하다" at bounding box center [784, 519] width 46 height 16
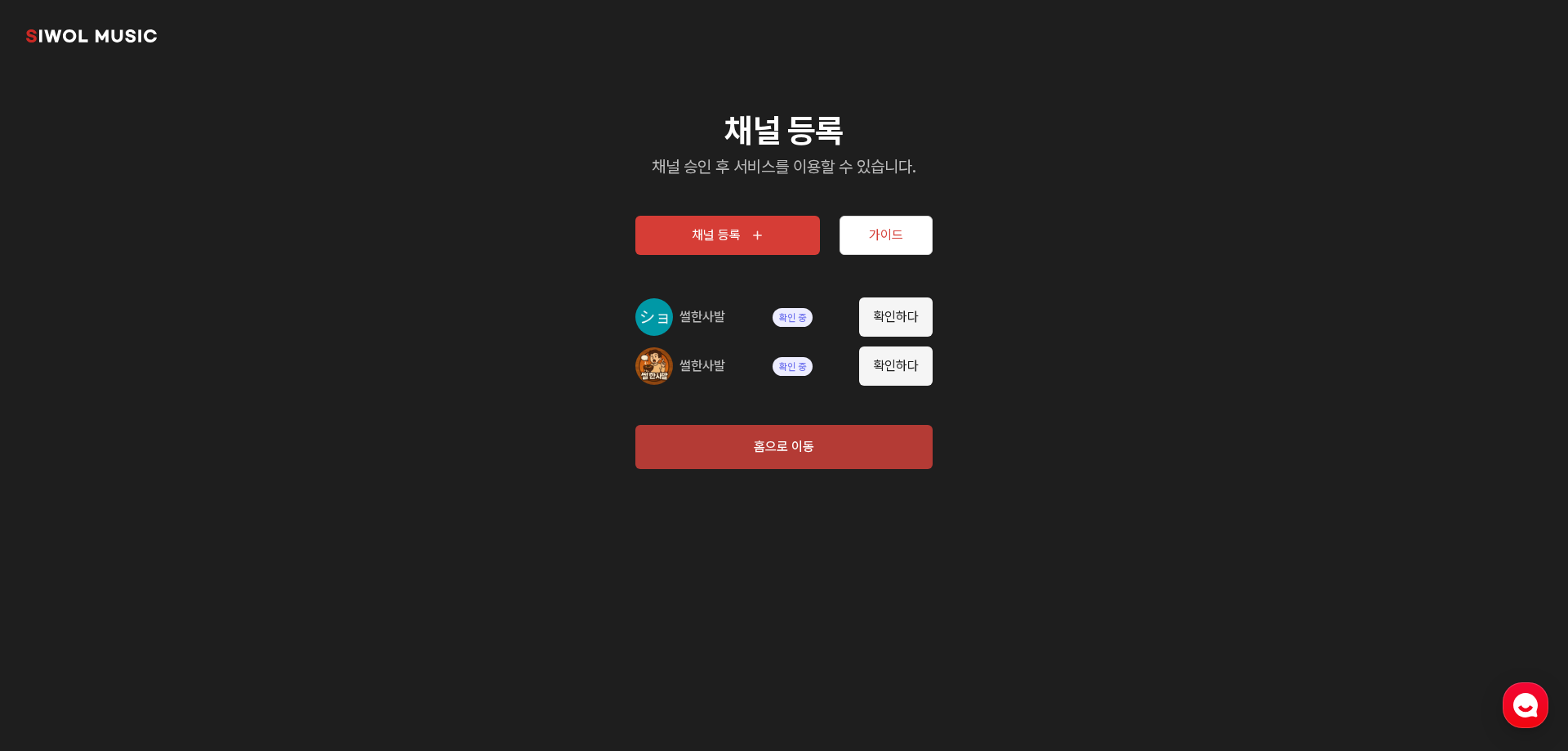
click at [799, 447] on font "홈으로 이동" at bounding box center [784, 447] width 61 height 16
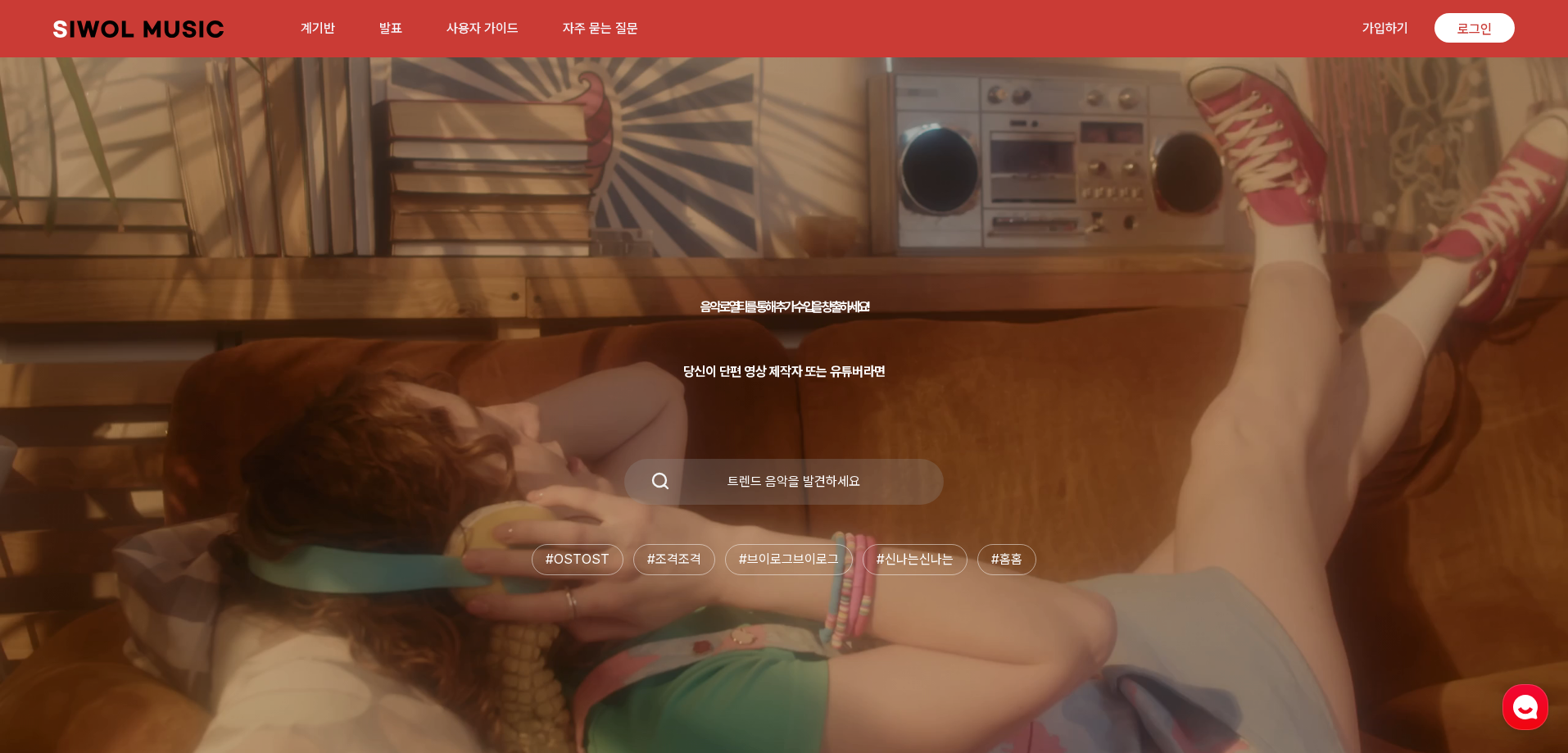
click at [1210, 227] on div "음악 로열티를 통해 추가 수입을 창출하세요! 당신이 단편 영상 제작자 또는 유튜버라면 트렌드 음악을 발견하세요 #OST OST #조격 조격 #…" at bounding box center [784, 415] width 1568 height 676
click at [323, 32] on font "계기반" at bounding box center [317, 28] width 34 height 16
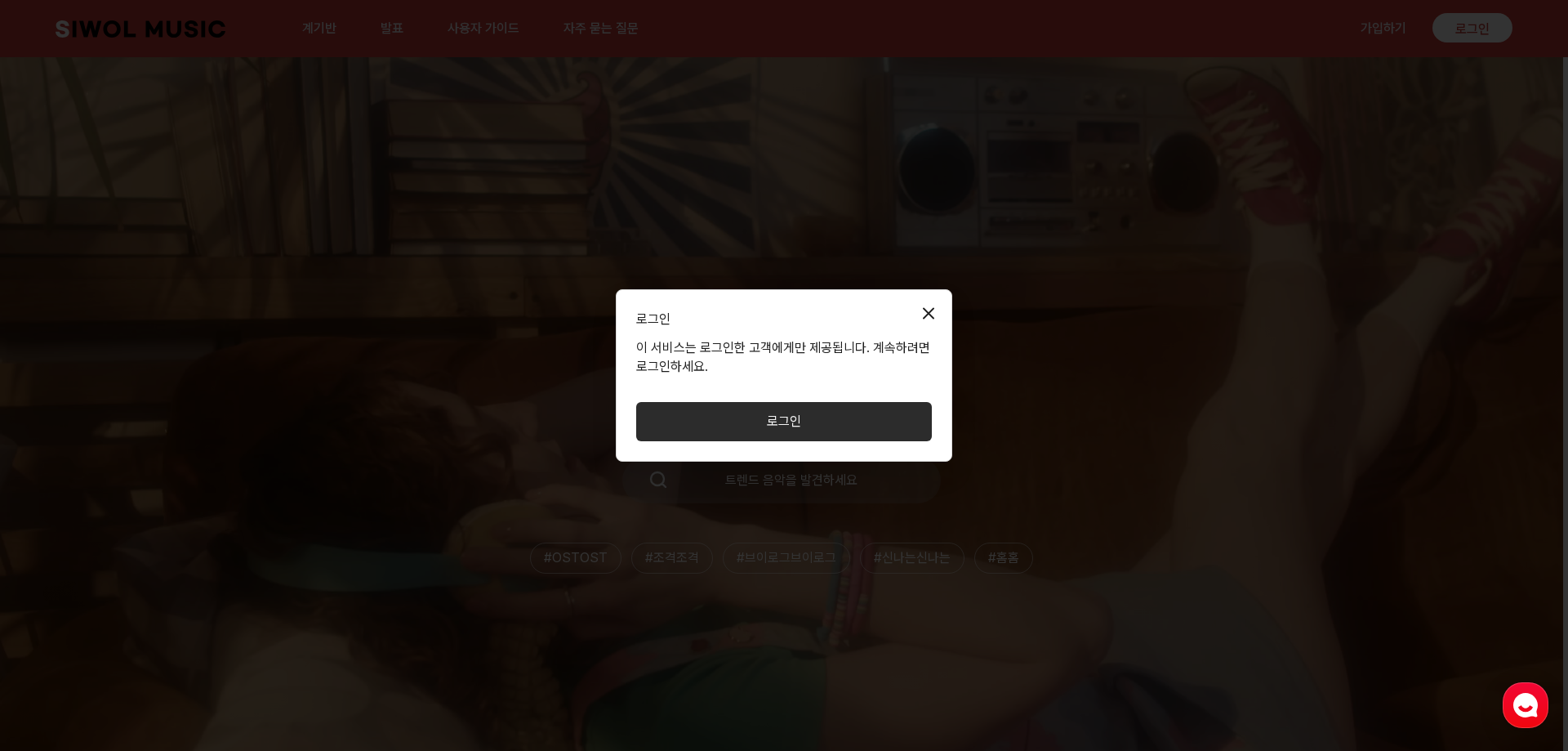
click at [927, 316] on button "모달 닫기" at bounding box center [928, 312] width 32 height 32
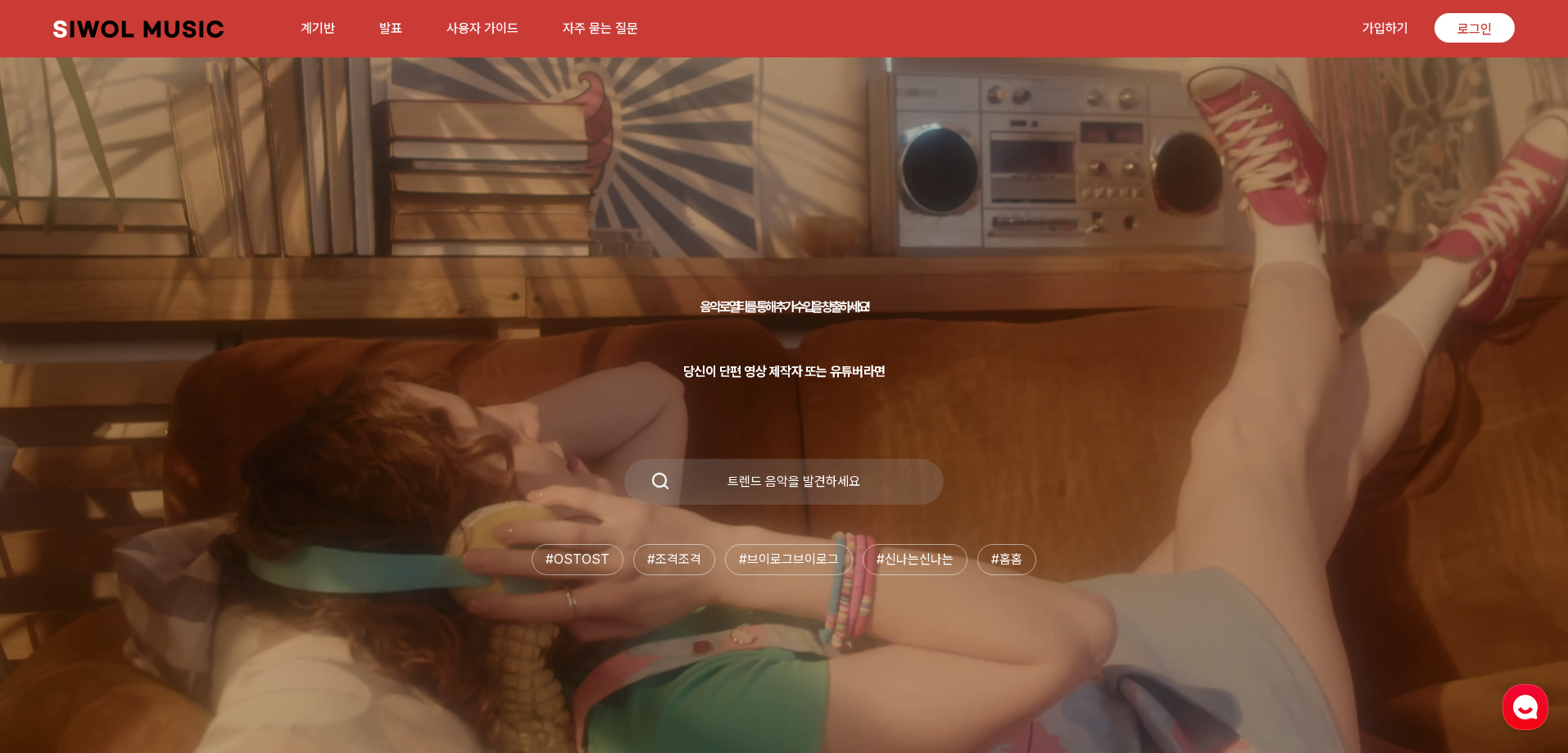
click at [329, 26] on font "계기반" at bounding box center [317, 28] width 34 height 16
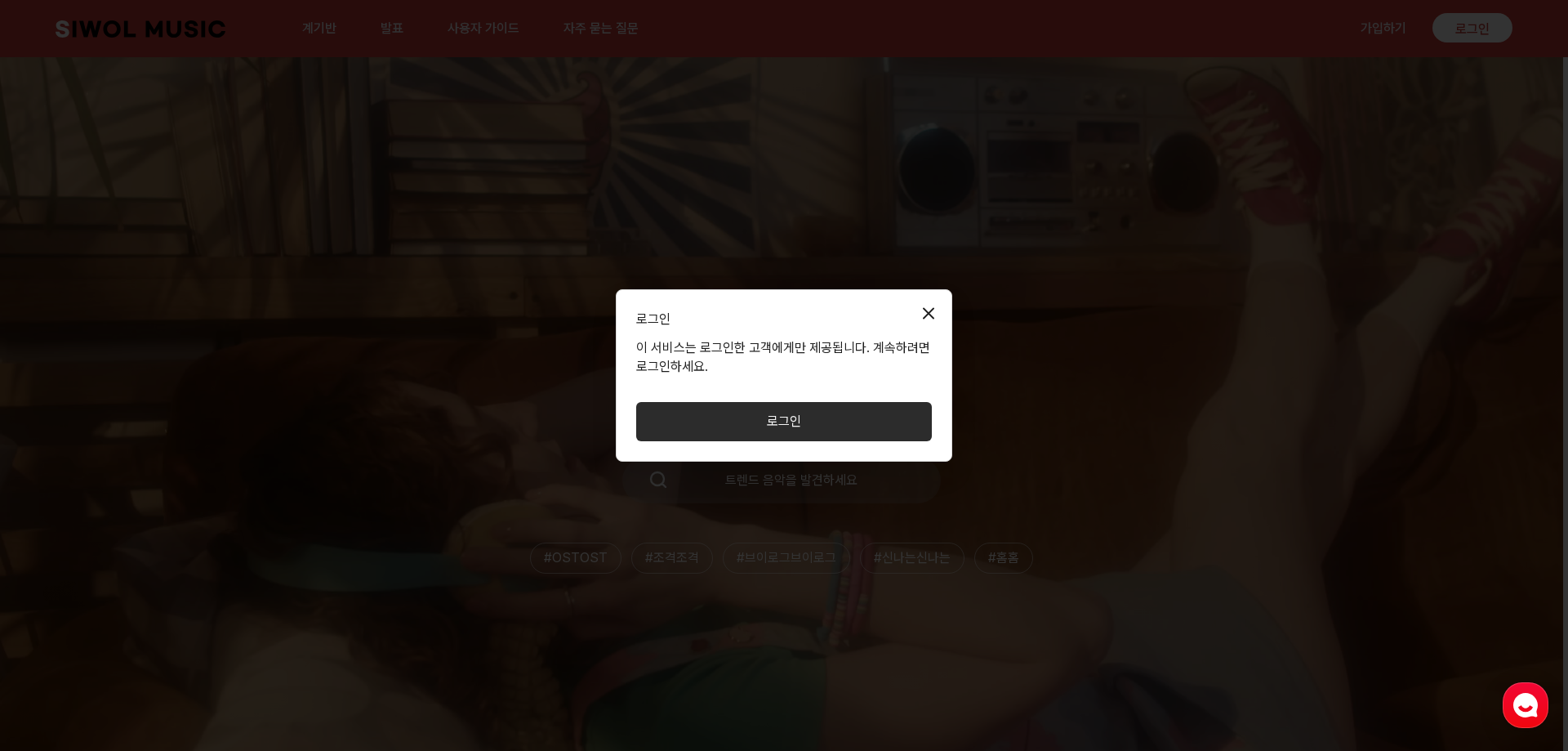
click at [767, 426] on font "로그인" at bounding box center [784, 421] width 34 height 16
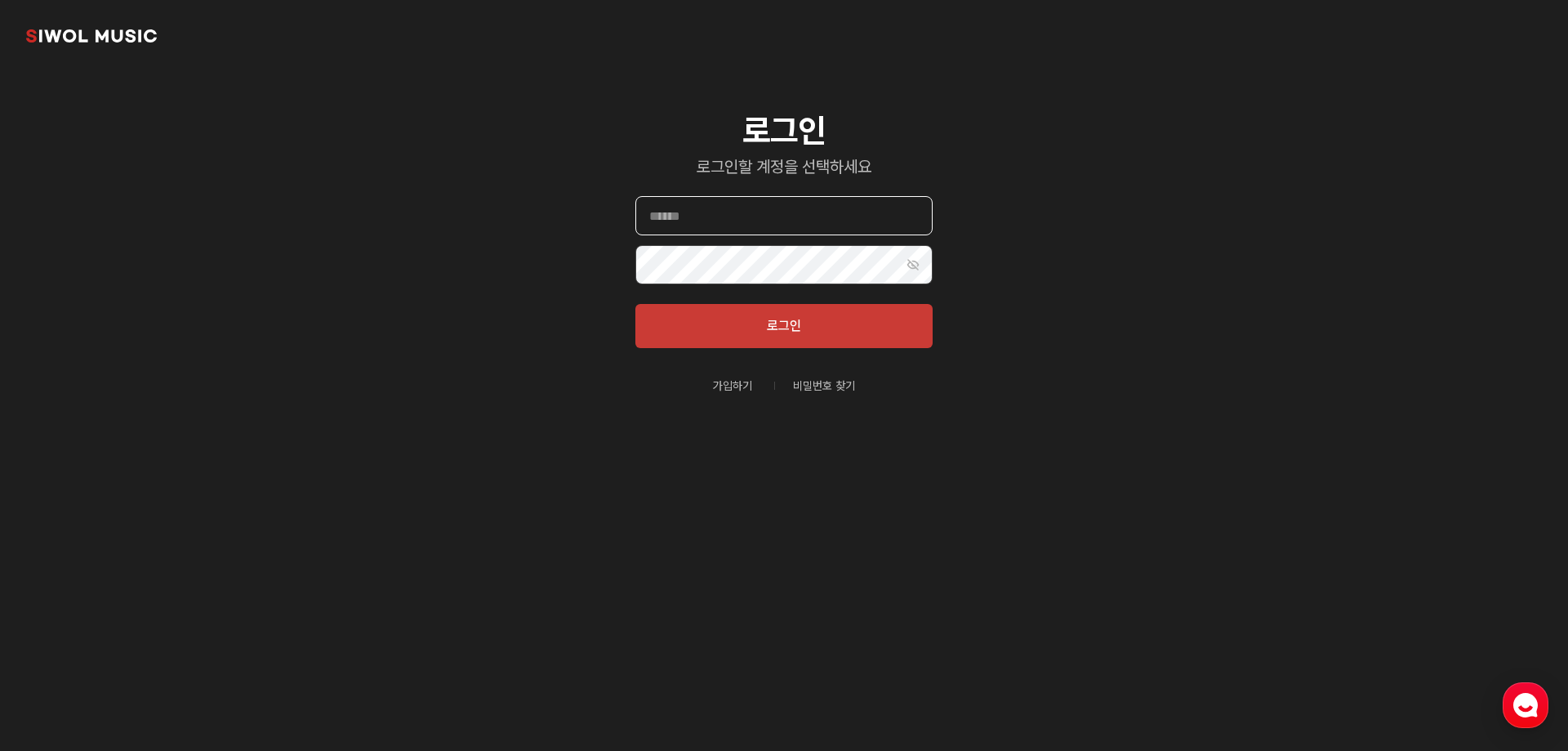
click at [724, 217] on input "이메일" at bounding box center [784, 216] width 297 height 39
type input "**********"
click at [636, 304] on button "로그인" at bounding box center [784, 326] width 297 height 44
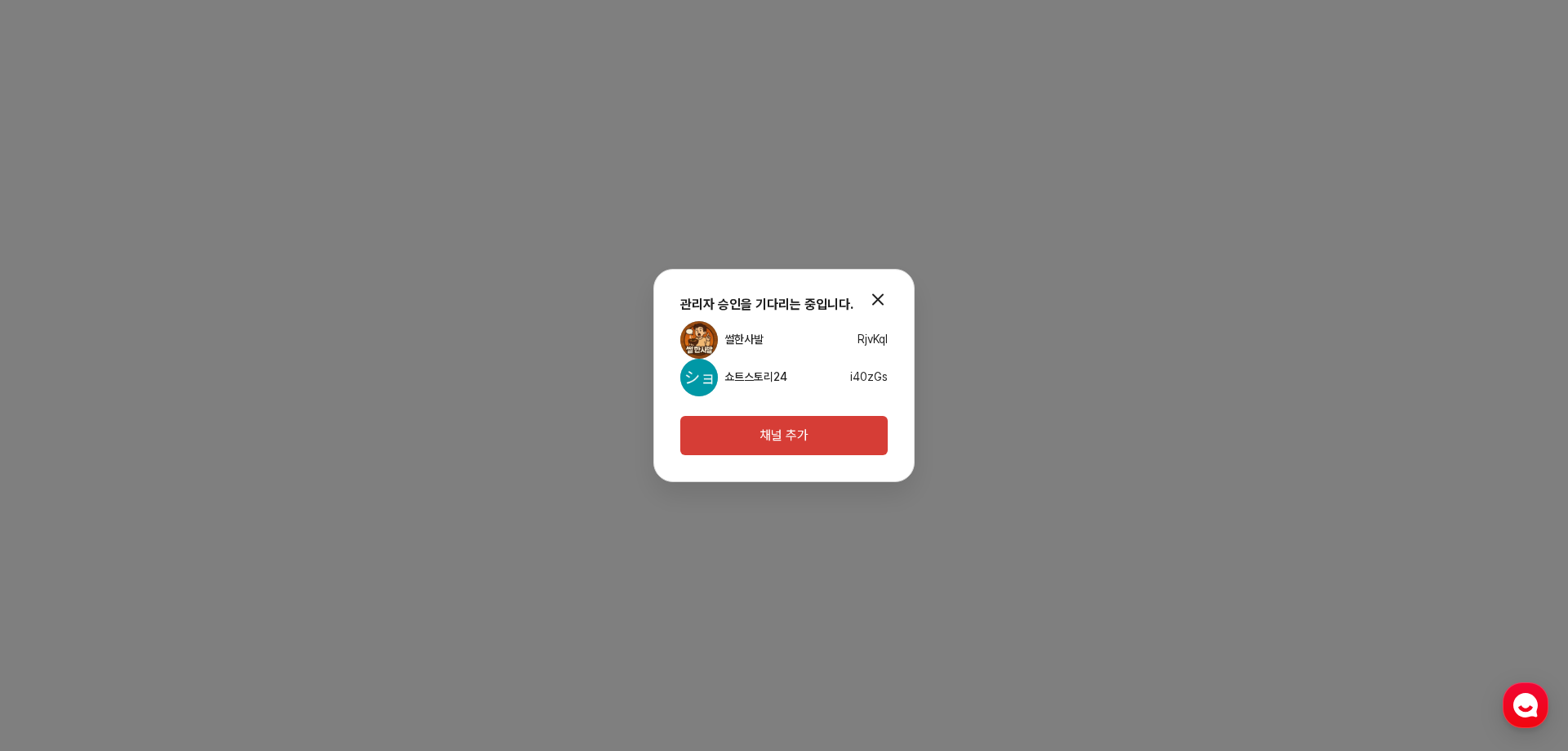
click at [879, 301] on button "모달 닫기" at bounding box center [878, 298] width 32 height 32
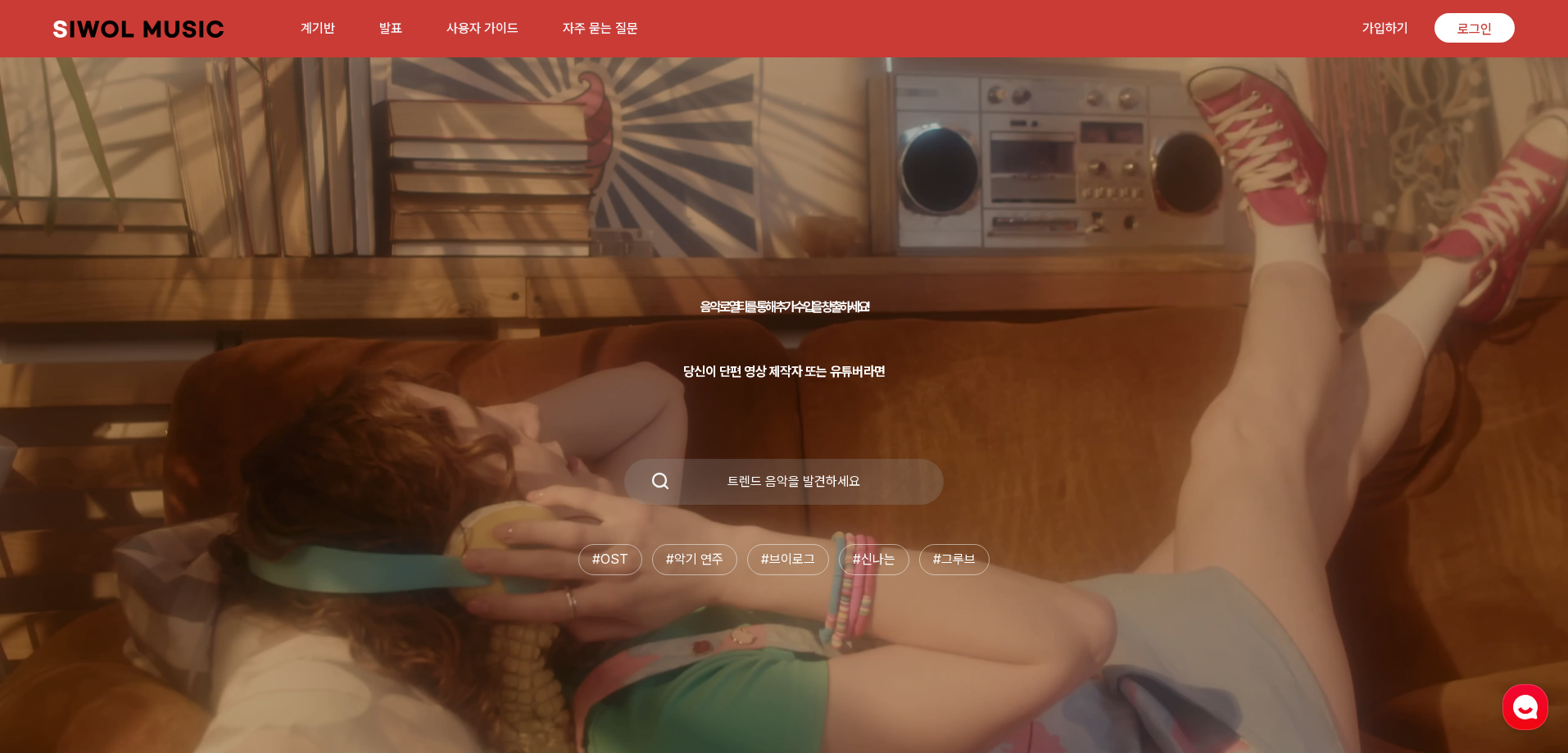
click at [317, 18] on link "계기반" at bounding box center [317, 28] width 54 height 35
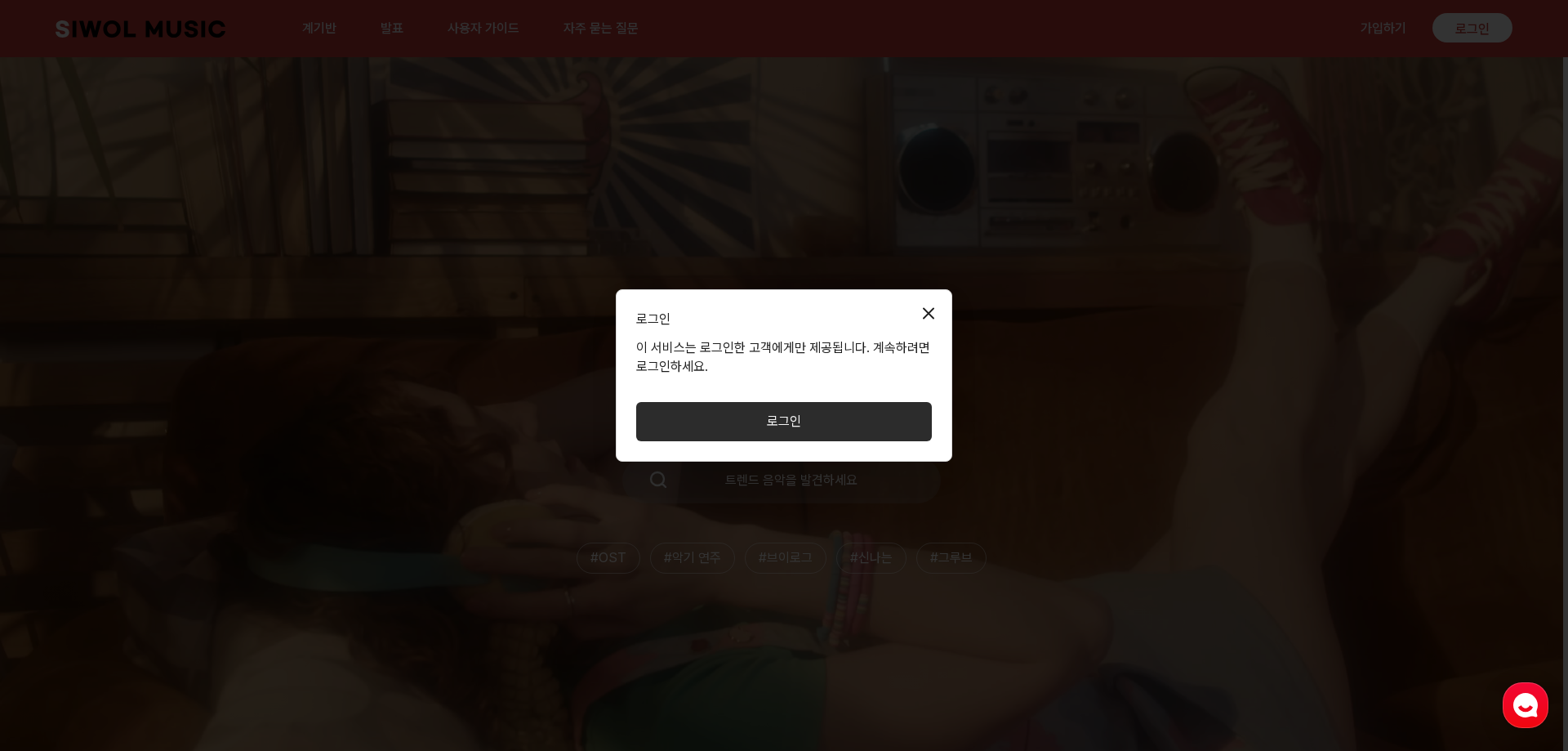
click at [932, 316] on button "모달 닫기" at bounding box center [928, 312] width 32 height 32
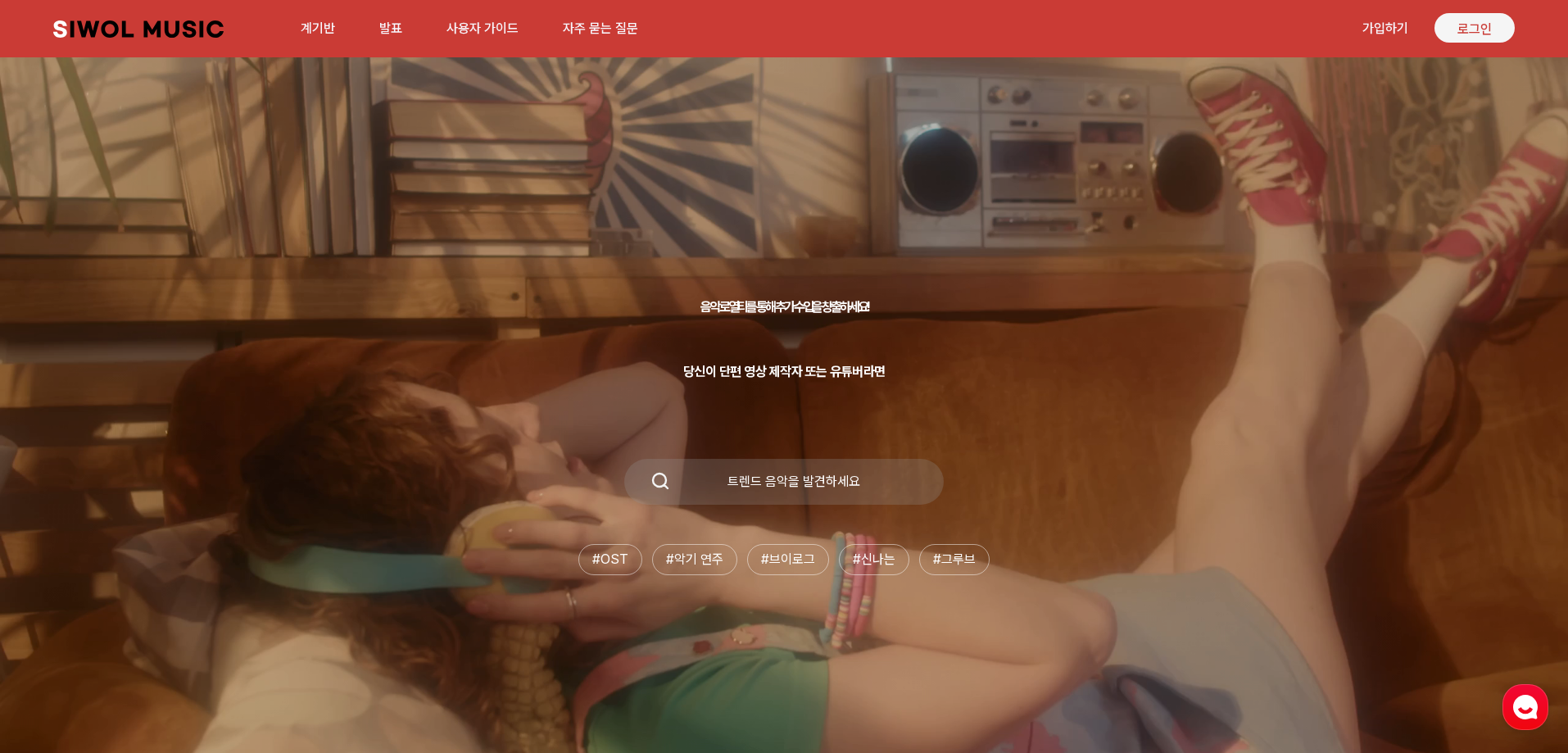
click at [1470, 27] on font "로그인" at bounding box center [1474, 29] width 34 height 16
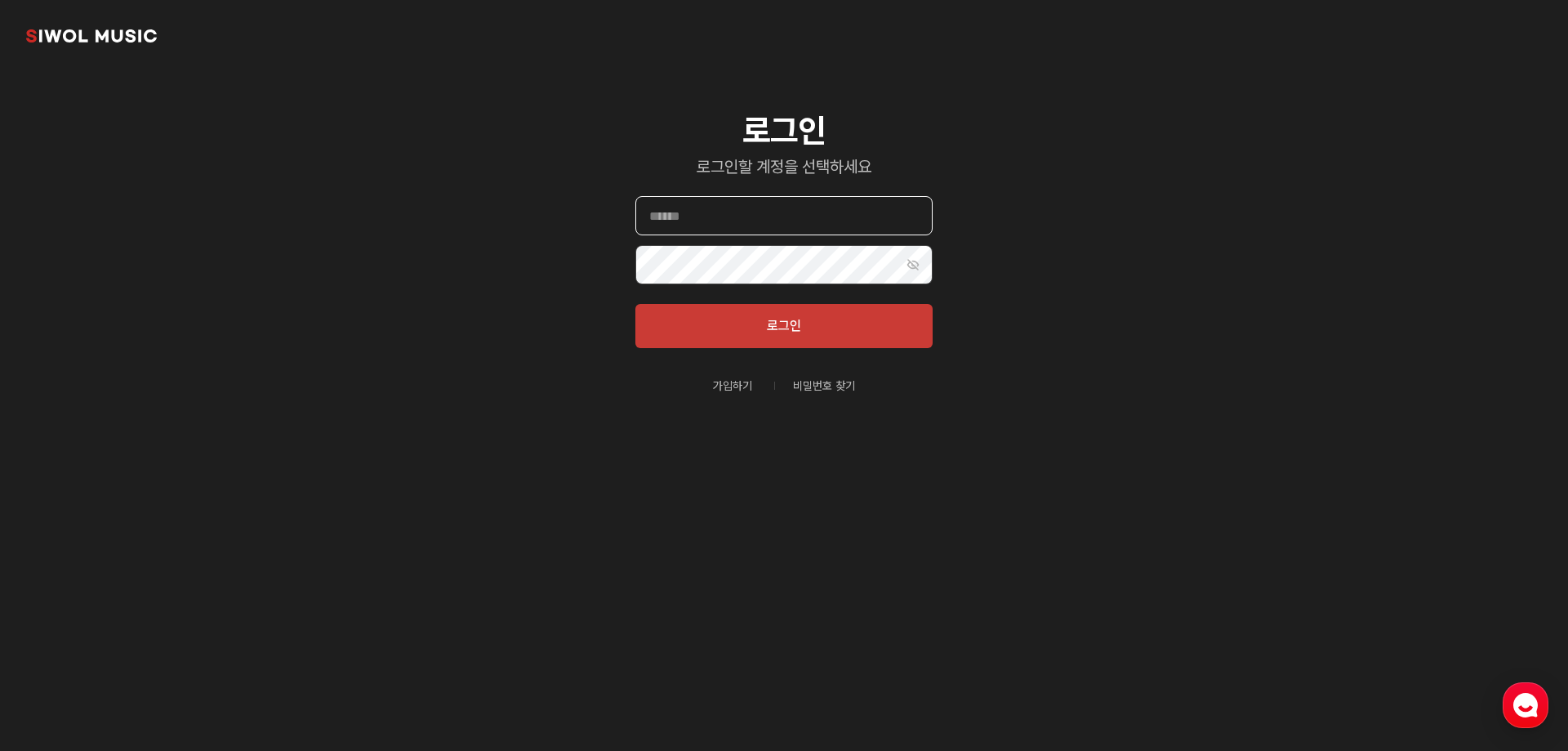
click at [755, 204] on input "이메일" at bounding box center [784, 216] width 297 height 39
type input "**********"
click at [795, 314] on button "로그인" at bounding box center [784, 326] width 297 height 44
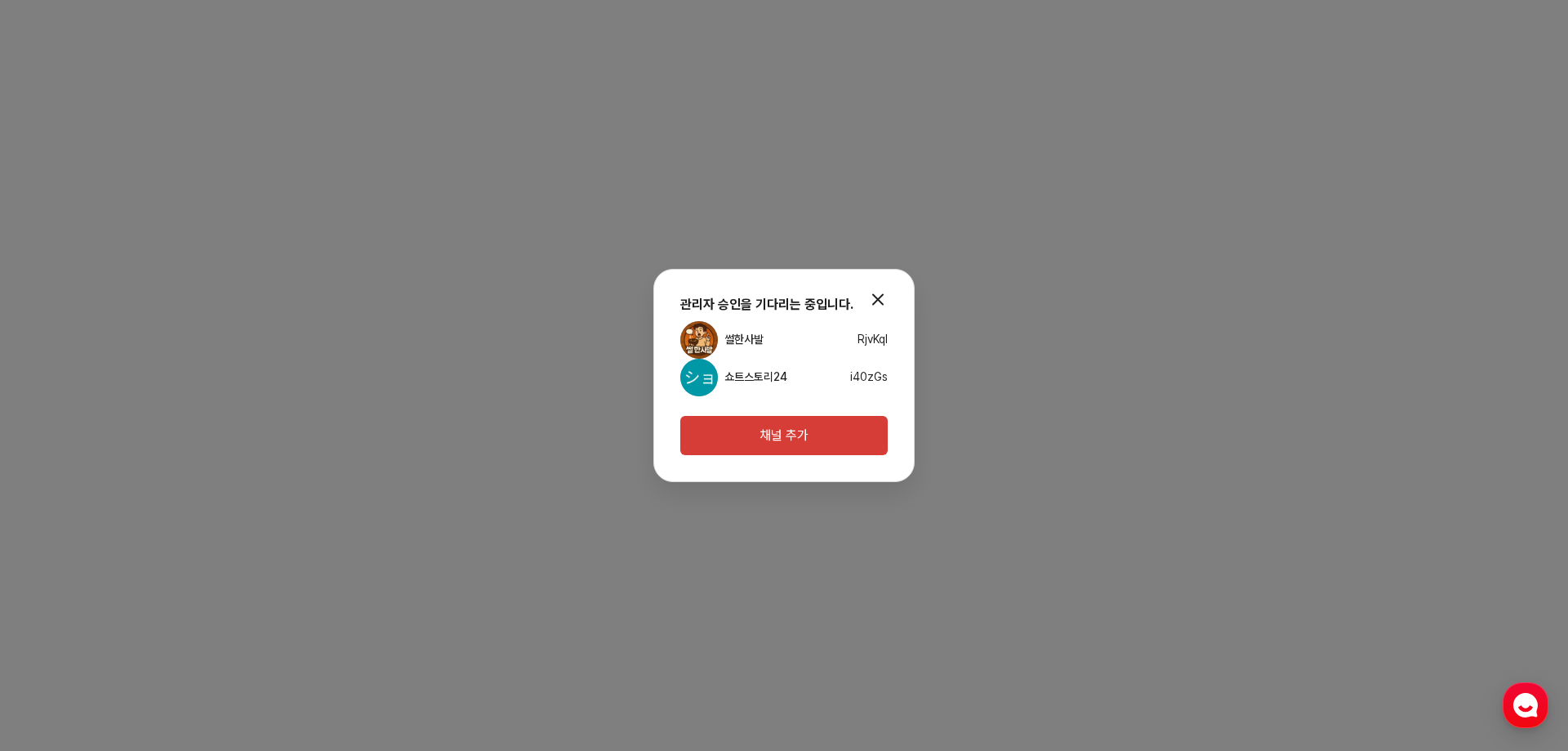
click at [742, 373] on font "쇼트스토리24" at bounding box center [756, 376] width 63 height 13
